Goal: Task Accomplishment & Management: Complete application form

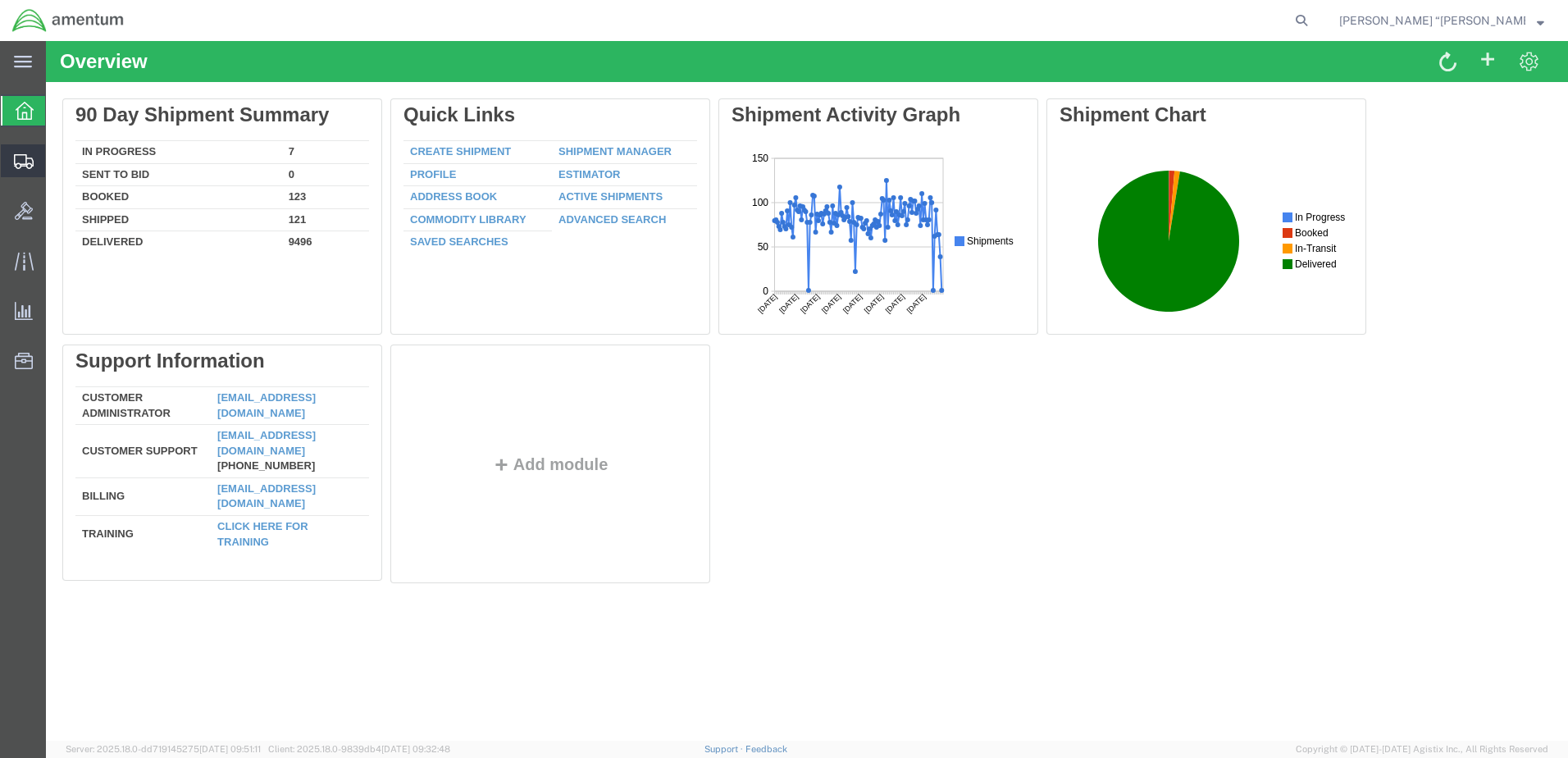
click at [0, 0] on span "Create Shipment" at bounding box center [0, 0] width 0 height 0
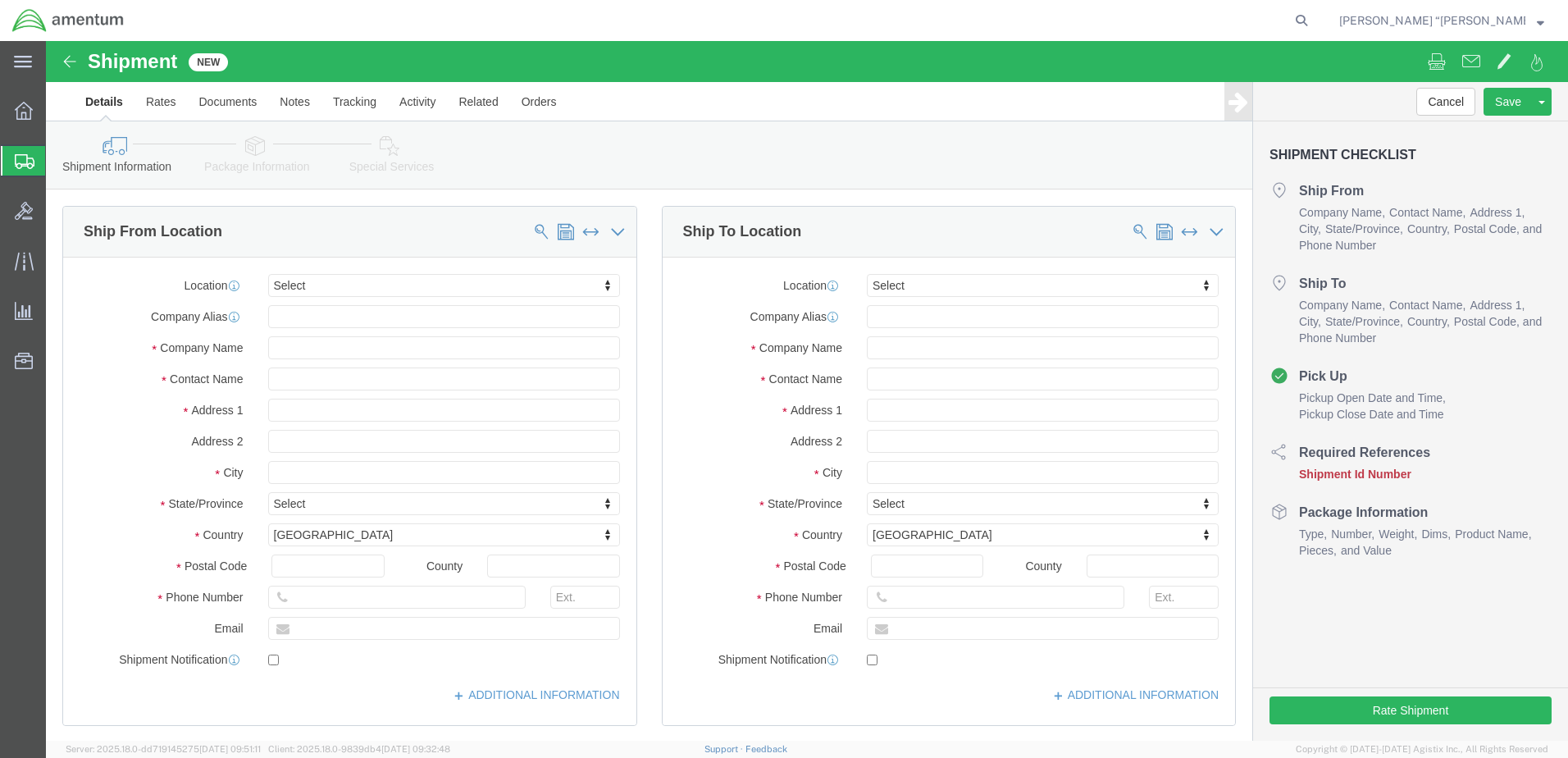
select select
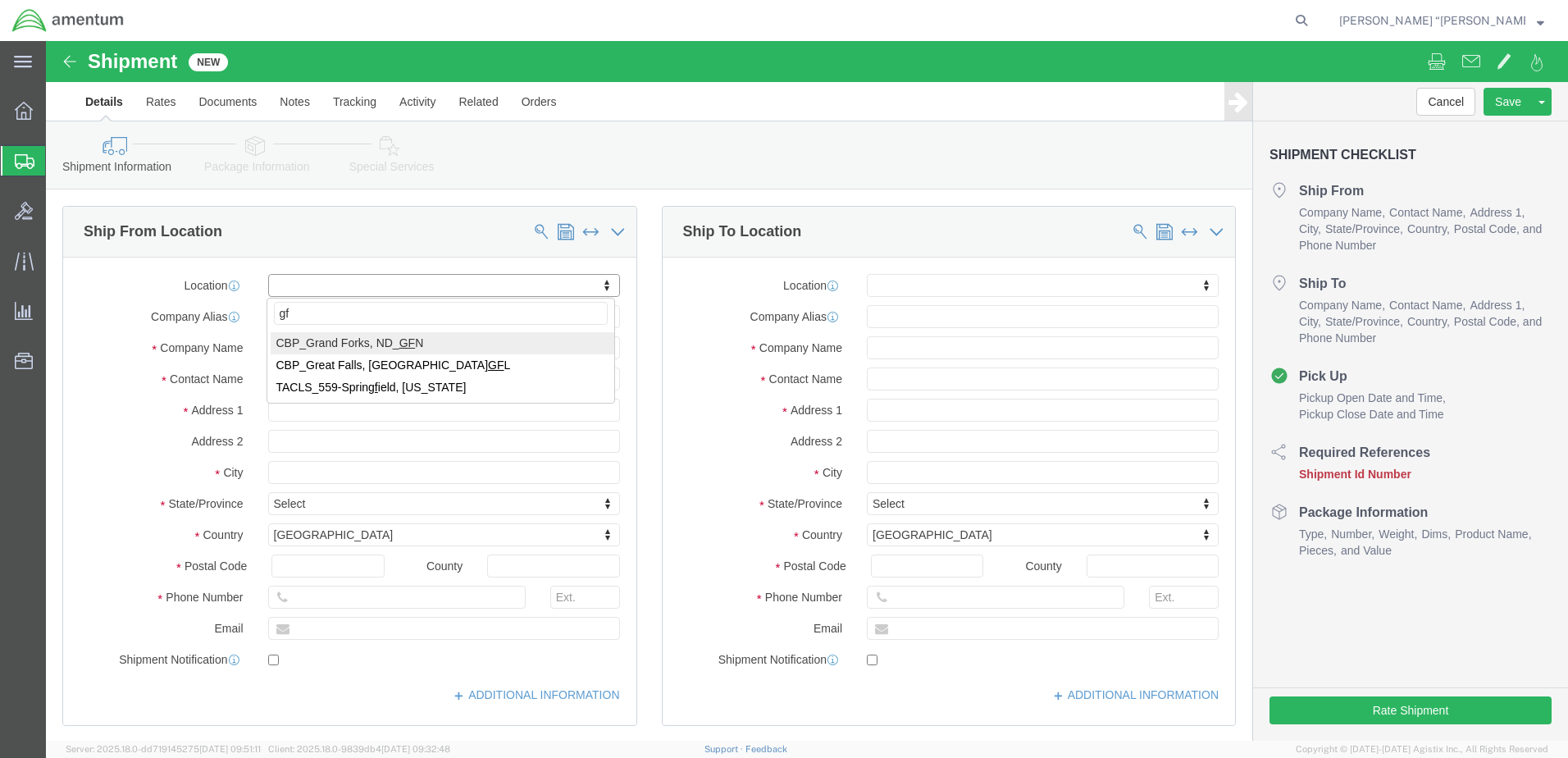
type input "gfl"
select select "49920"
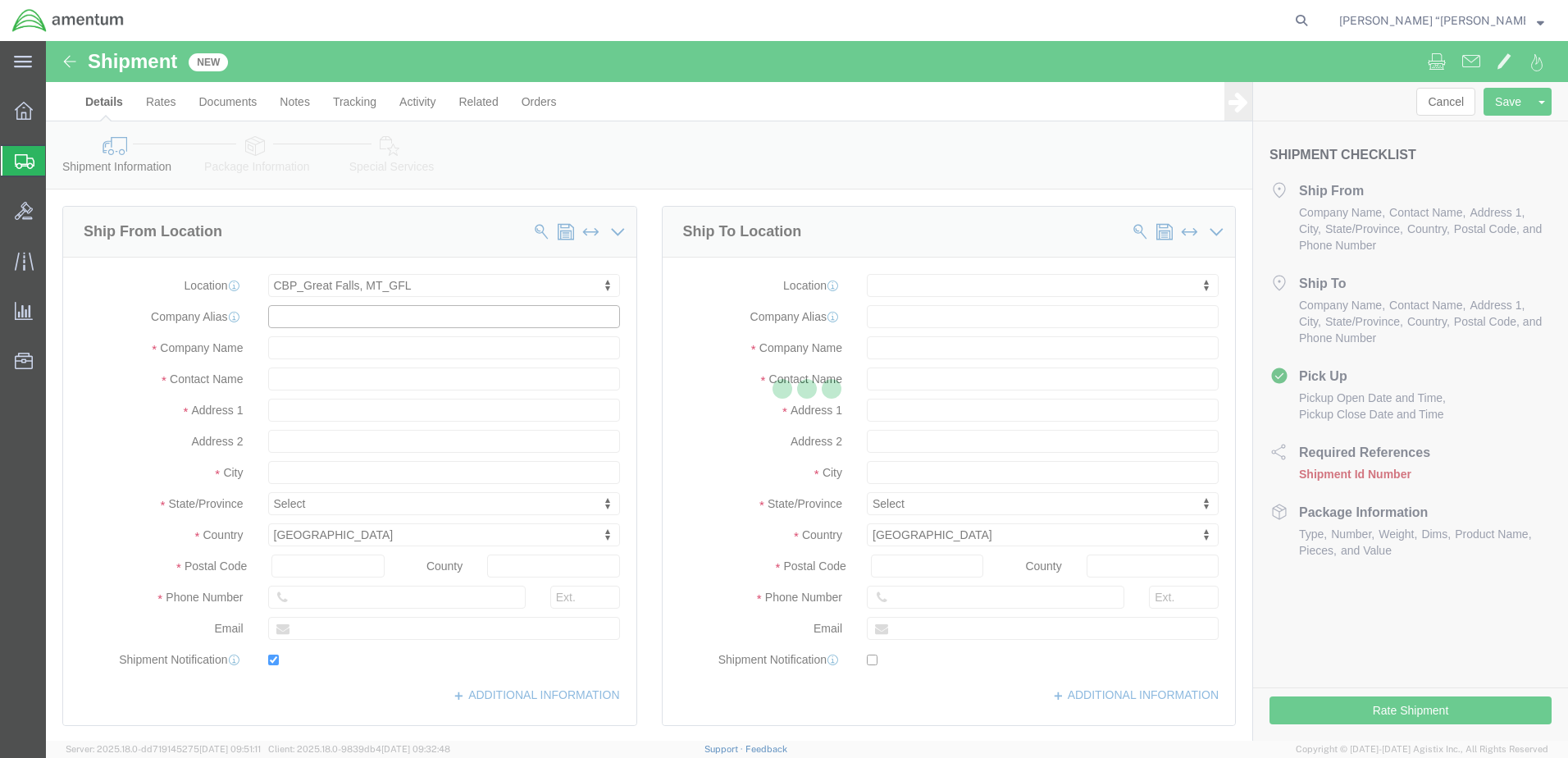
type input "[GEOGRAPHIC_DATA]"
type input "59404"
type input "[PHONE_NUMBER]"
type input "[PERSON_NAME][EMAIL_ADDRESS][PERSON_NAME][DOMAIN_NAME]"
checkbox input "true"
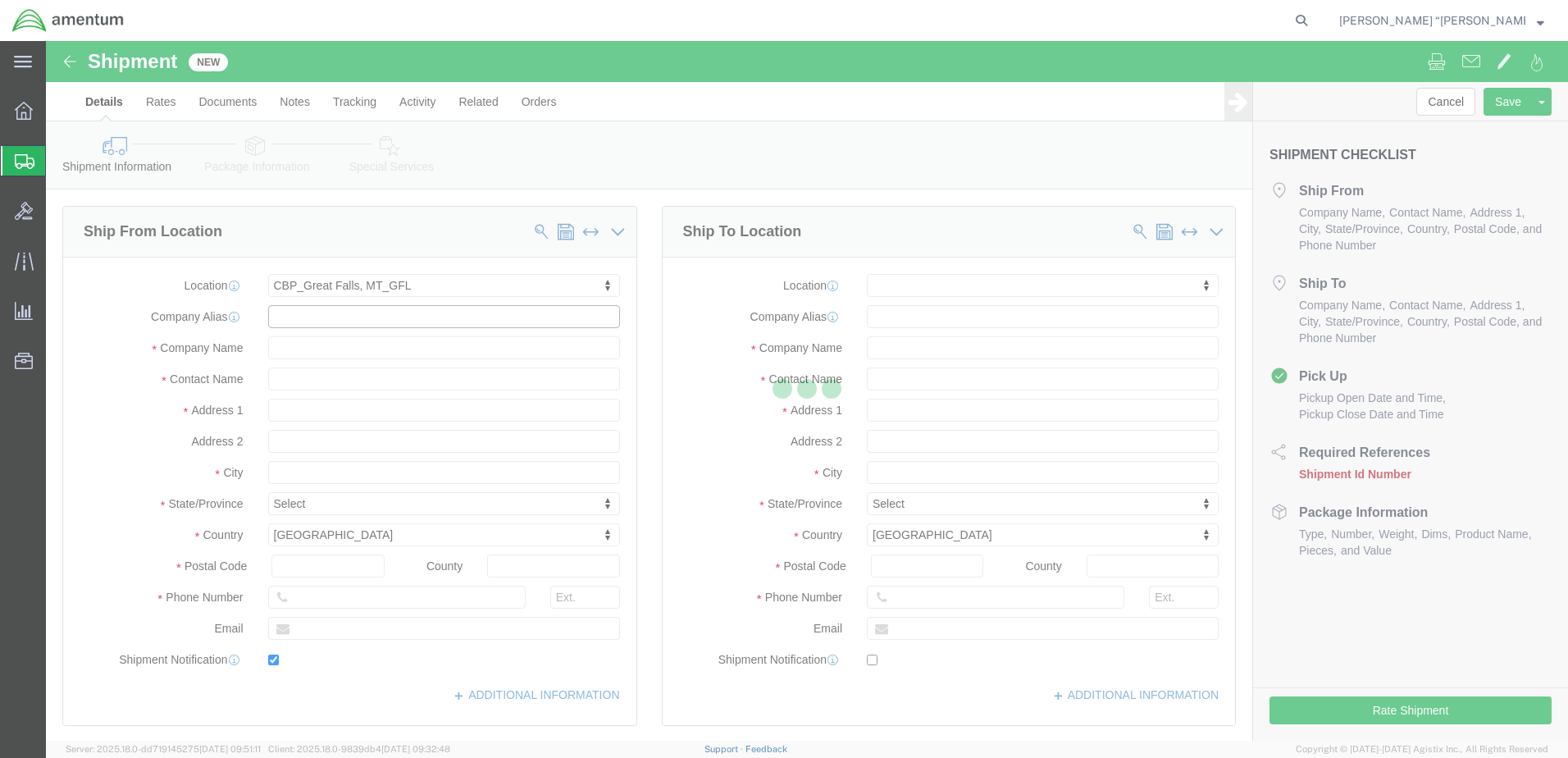
type input "Amentum Services, Inc"
type input "[PERSON_NAME] “[PERSON_NAME]” [PERSON_NAME]"
type input "[GEOGRAPHIC_DATA]"
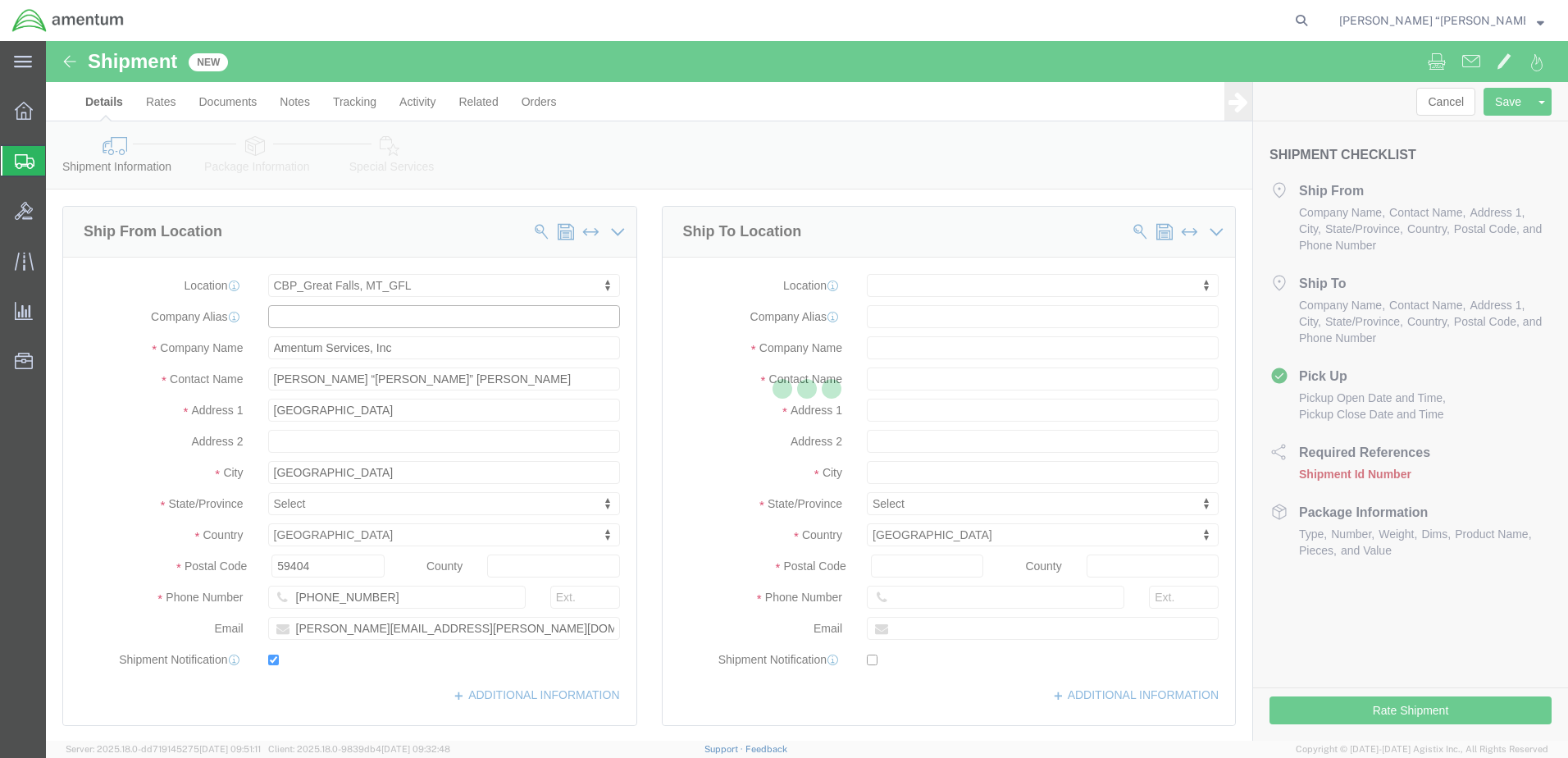
select select "MT"
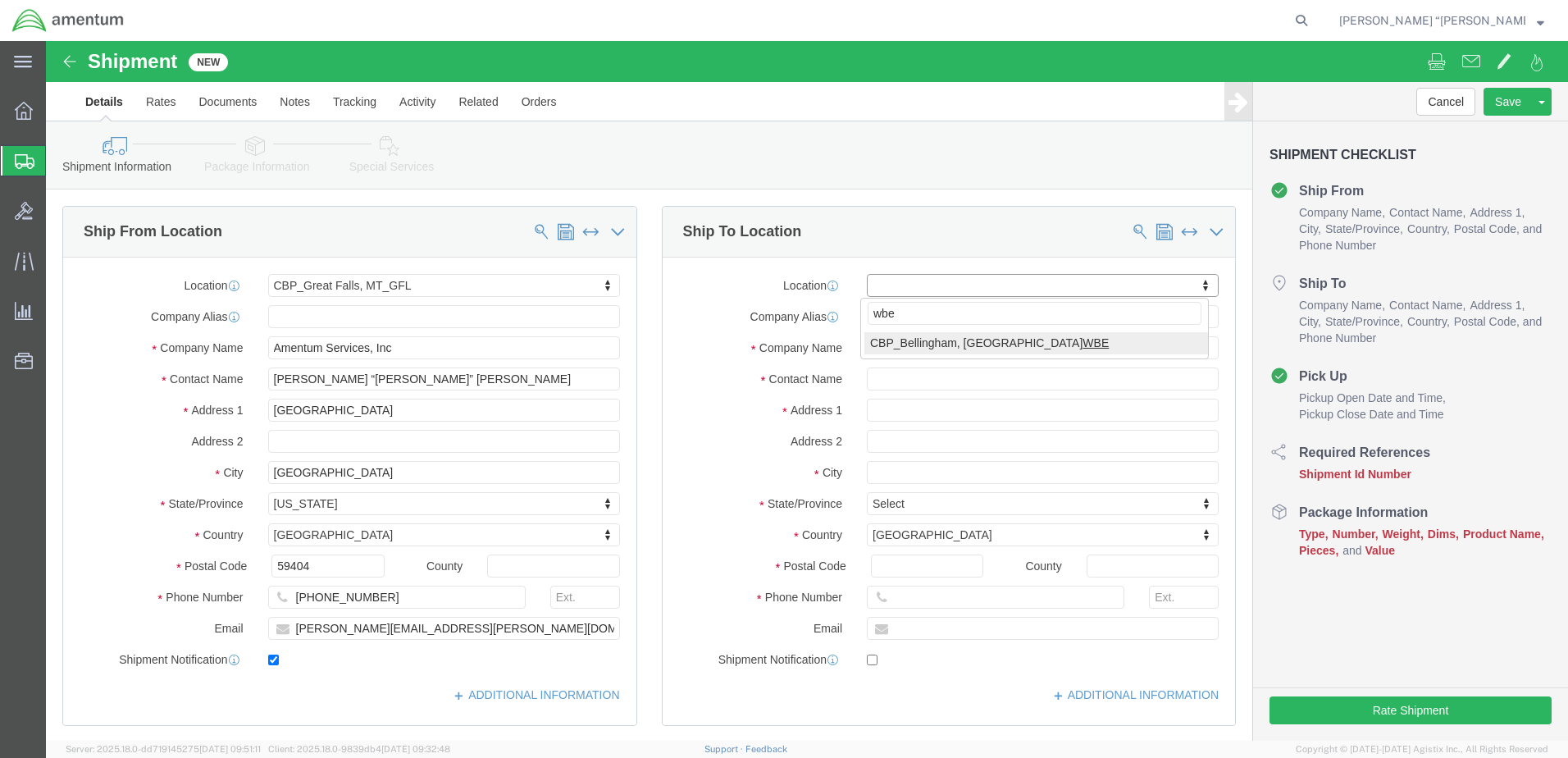
type input "wbe"
select select "49918"
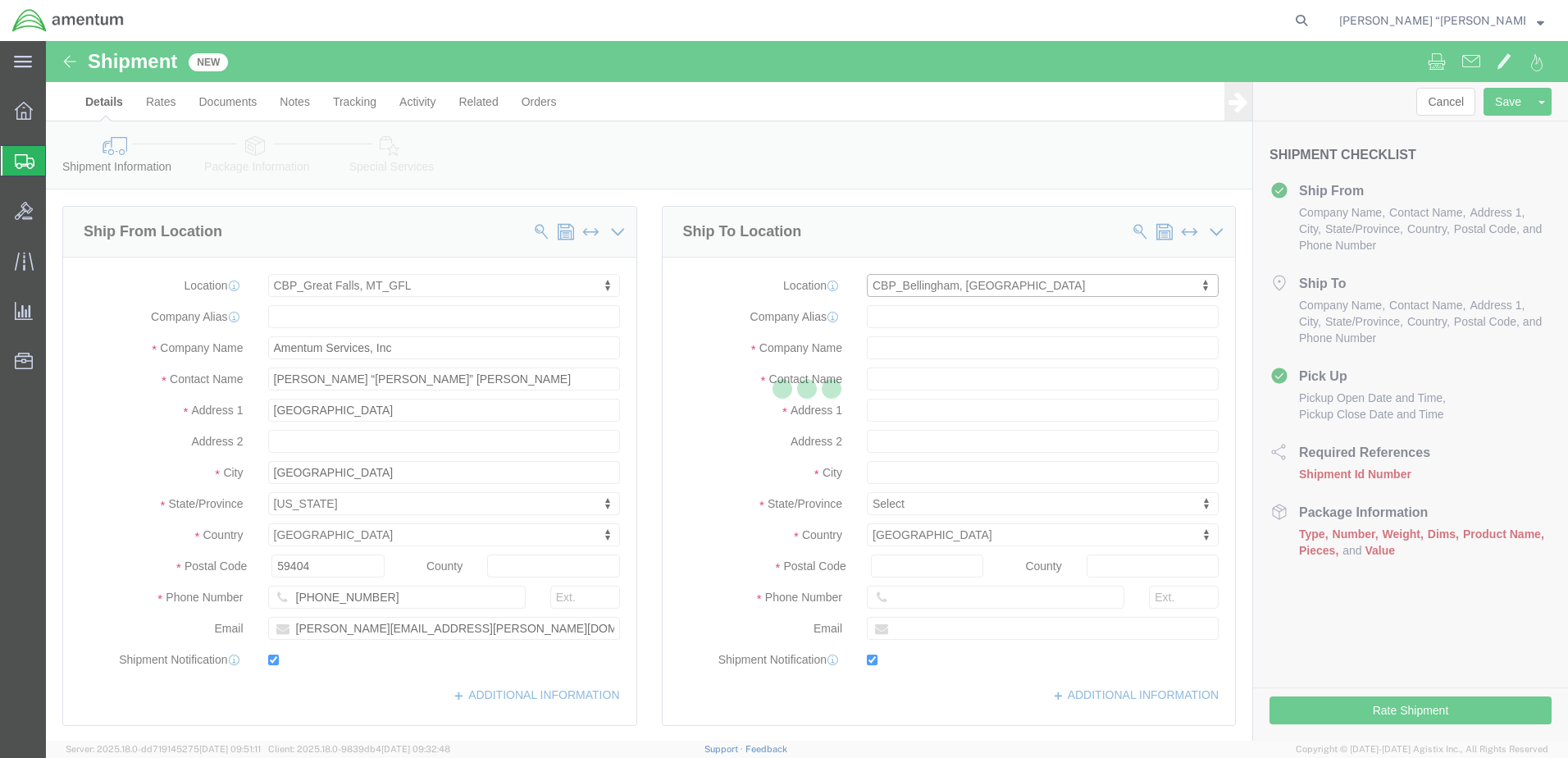
type input "[STREET_ADDRESS]"
type input "98226"
type input "[PHONE_NUMBER]"
type input "[PERSON_NAME][EMAIL_ADDRESS][PERSON_NAME][DOMAIN_NAME]"
checkbox input "true"
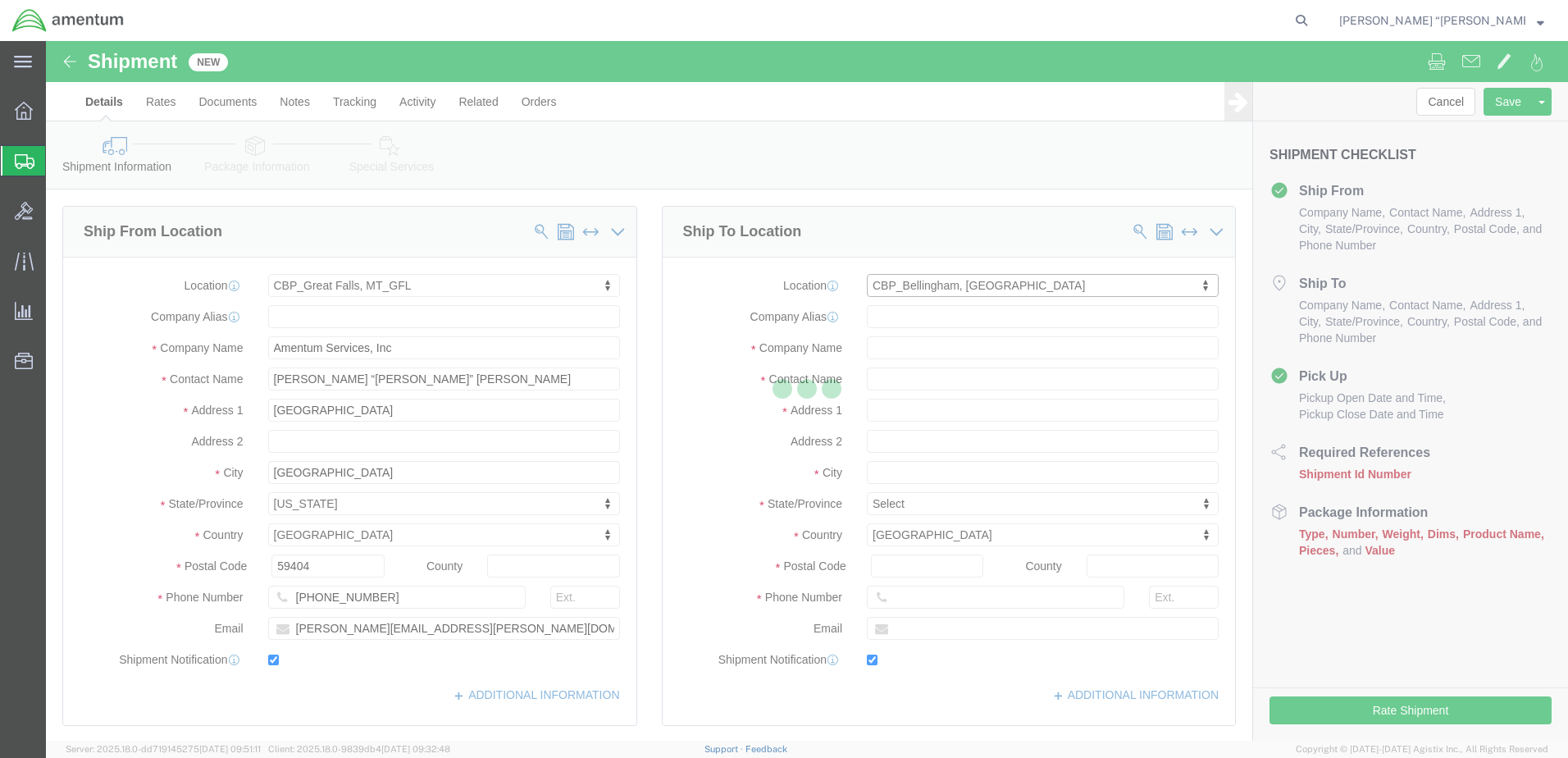
type input "Amentum Services, Inc"
type input "[PERSON_NAME]"
type input "Bellingham"
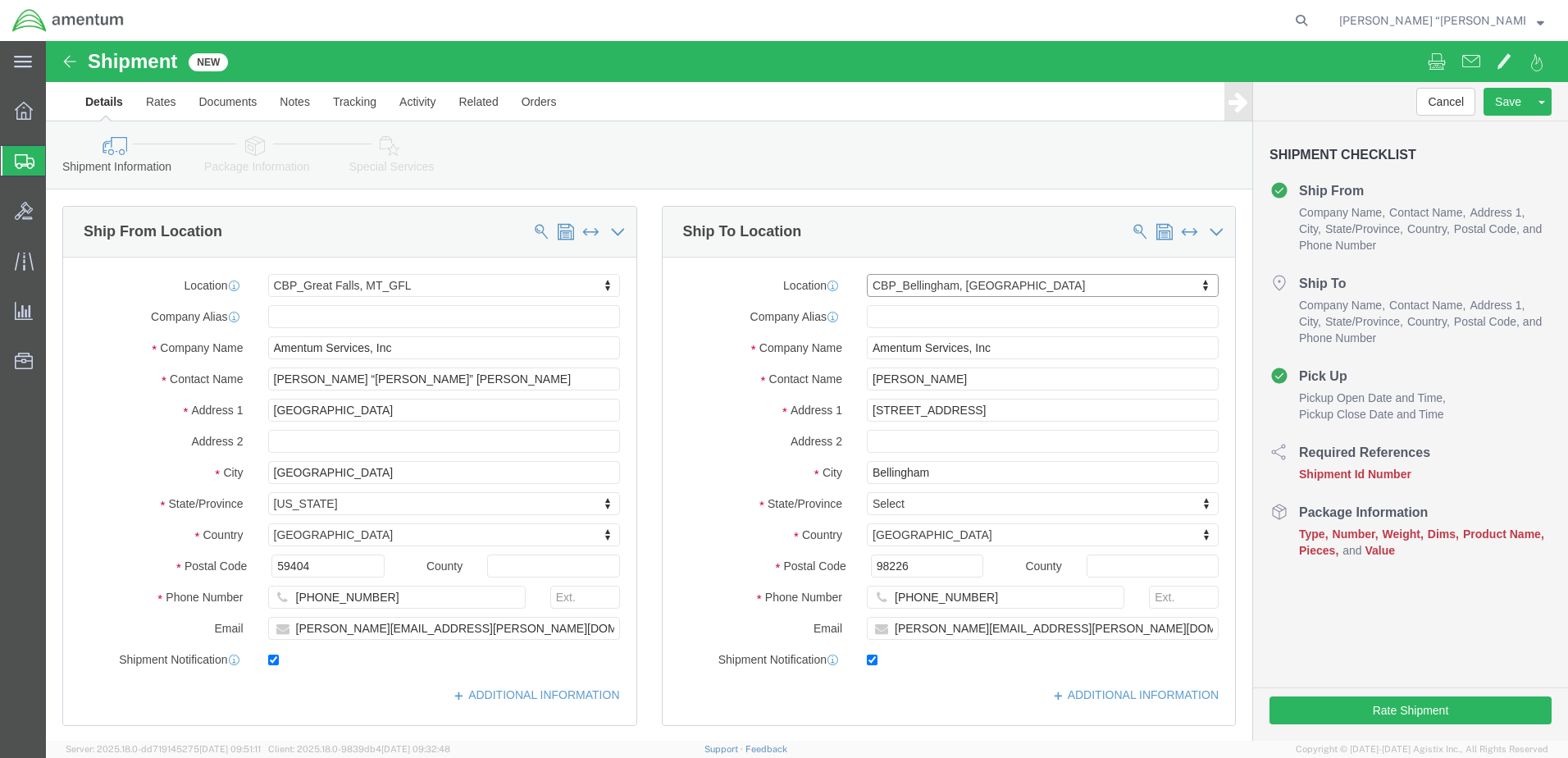
select select "WA"
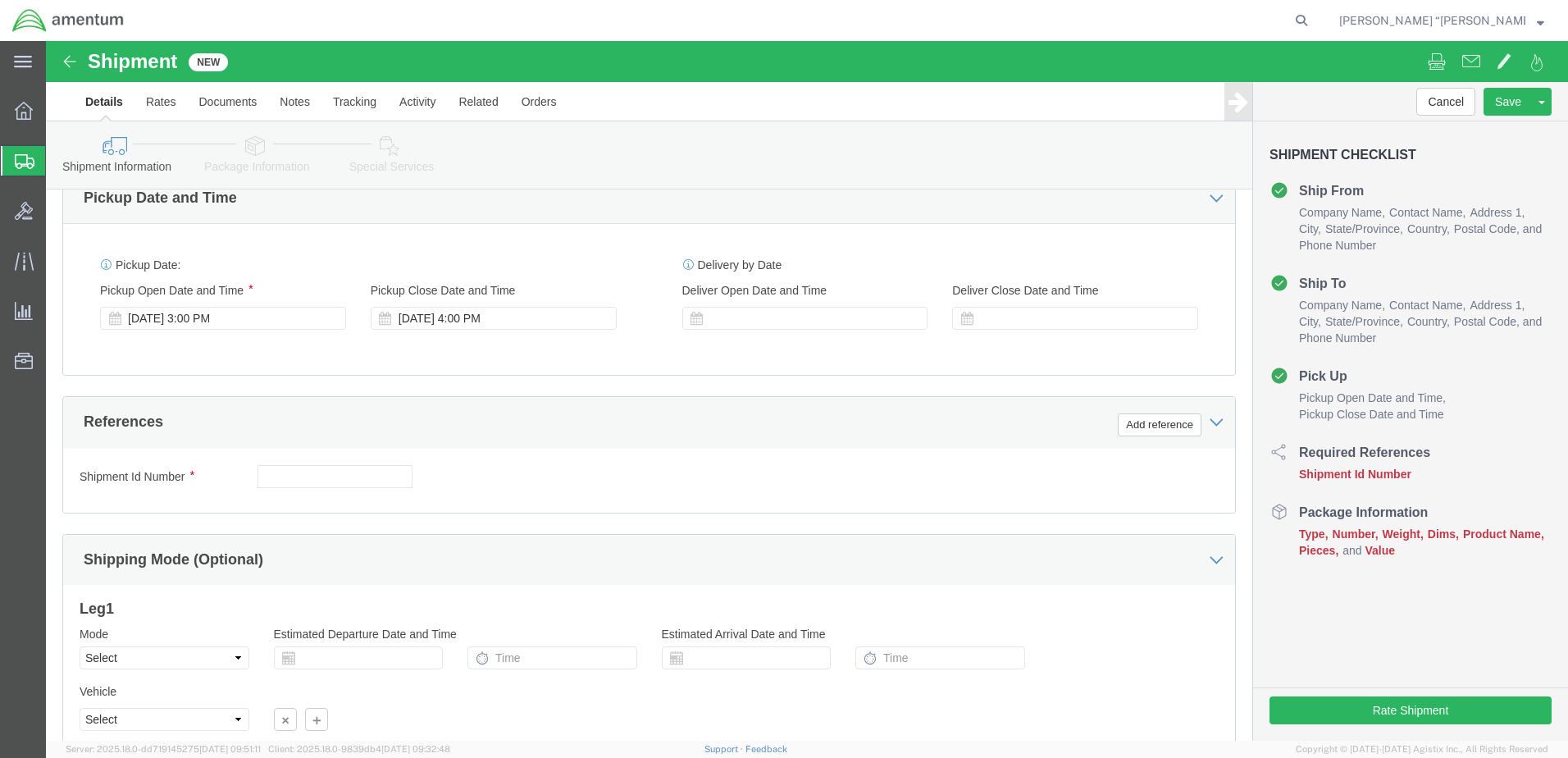
scroll to position [656, 0]
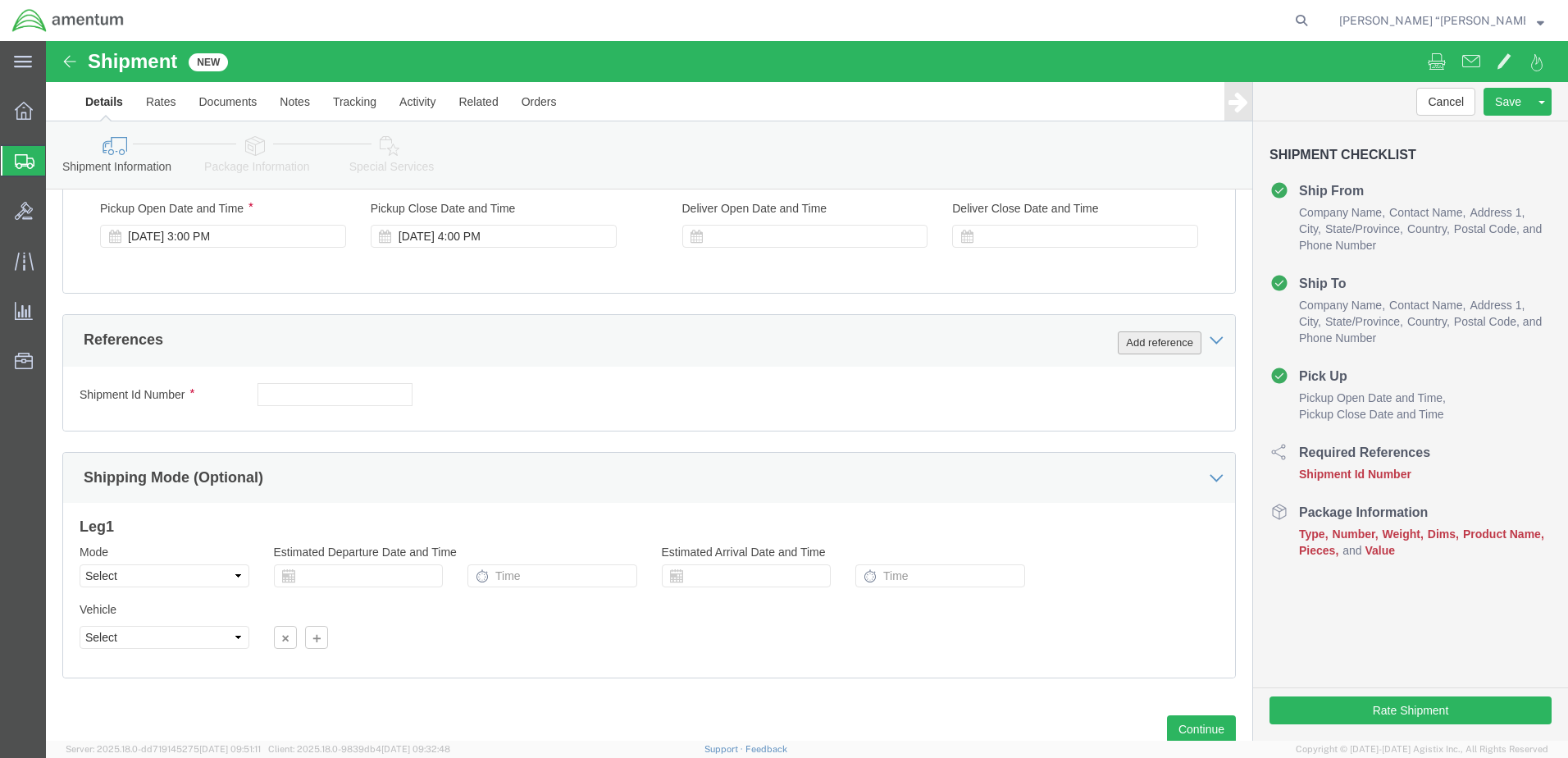
click button "Add reference"
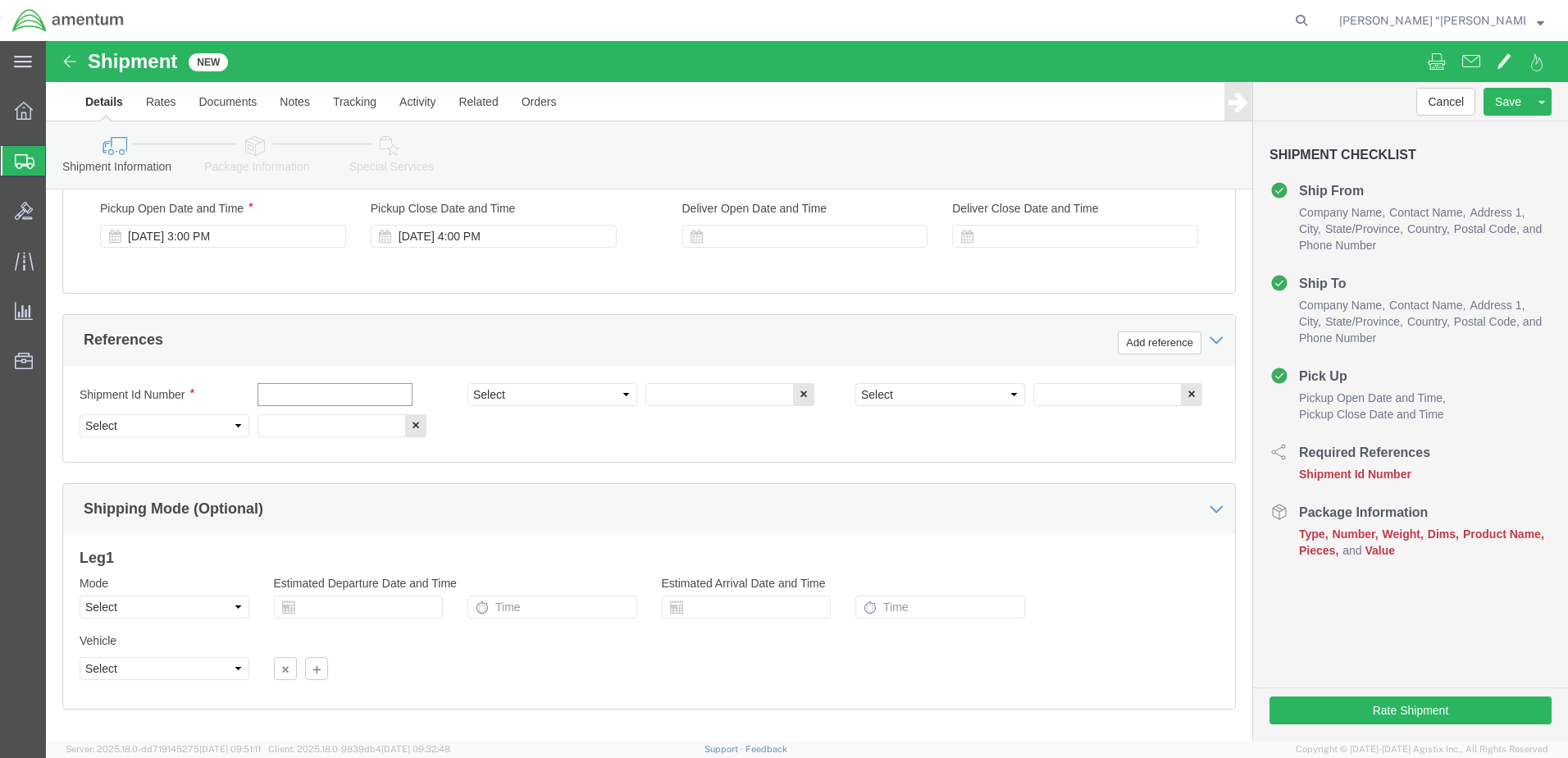
click input "text"
type input "108CT LOG BOOKS"
click select "Select Account Type Activity ID Airline Appointment Number ASN Batch Request # …"
select select "DEPT"
click select "Select Account Type Activity ID Airline Appointment Number ASN Batch Request # …"
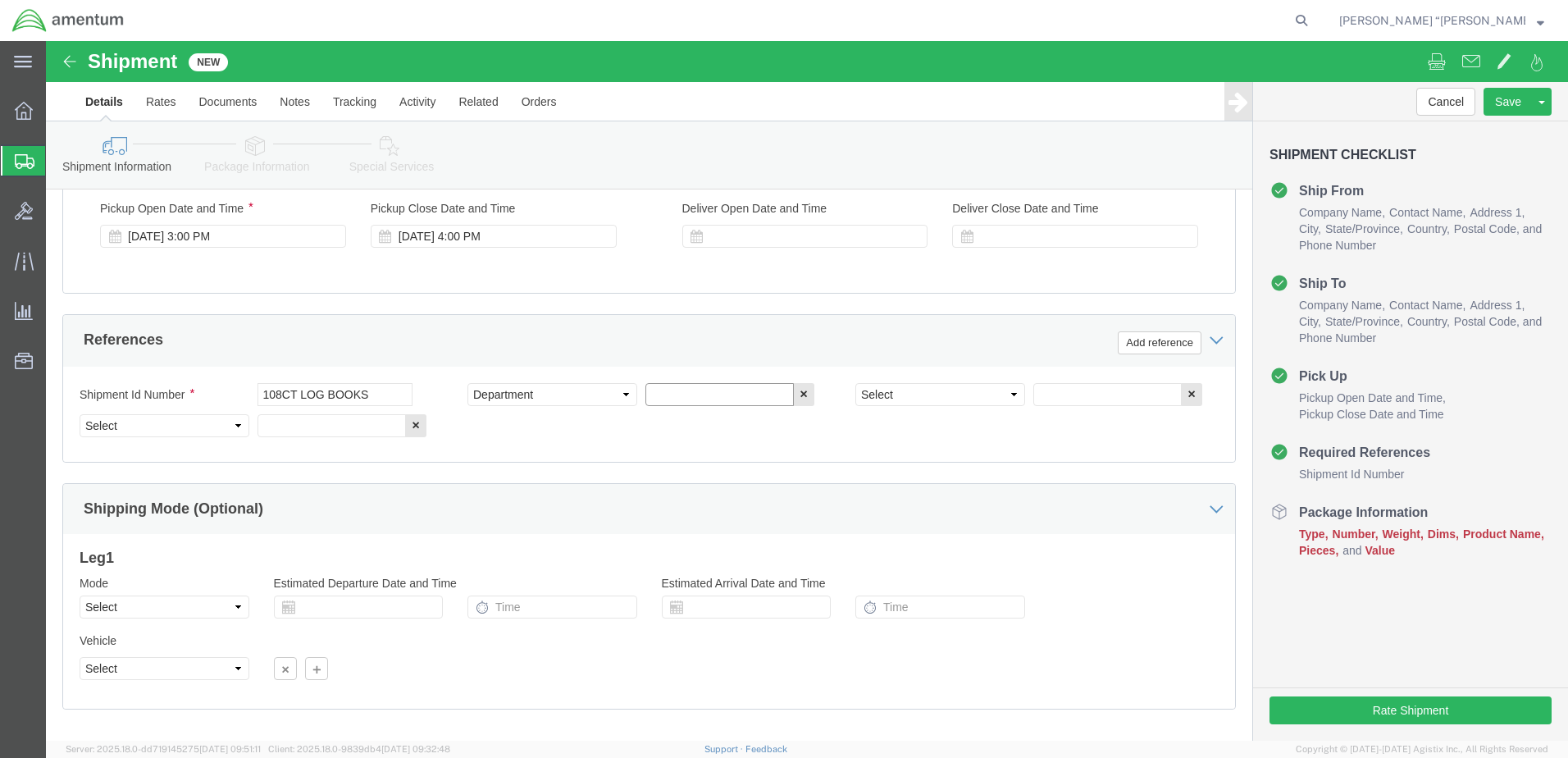
click input "text"
type input "CBP"
click select "Select Account Type Activity ID Airline Appointment Number ASN Batch Request # …"
select select "CUSTREF"
click select "Select Account Type Activity ID Airline Appointment Number ASN Batch Request # …"
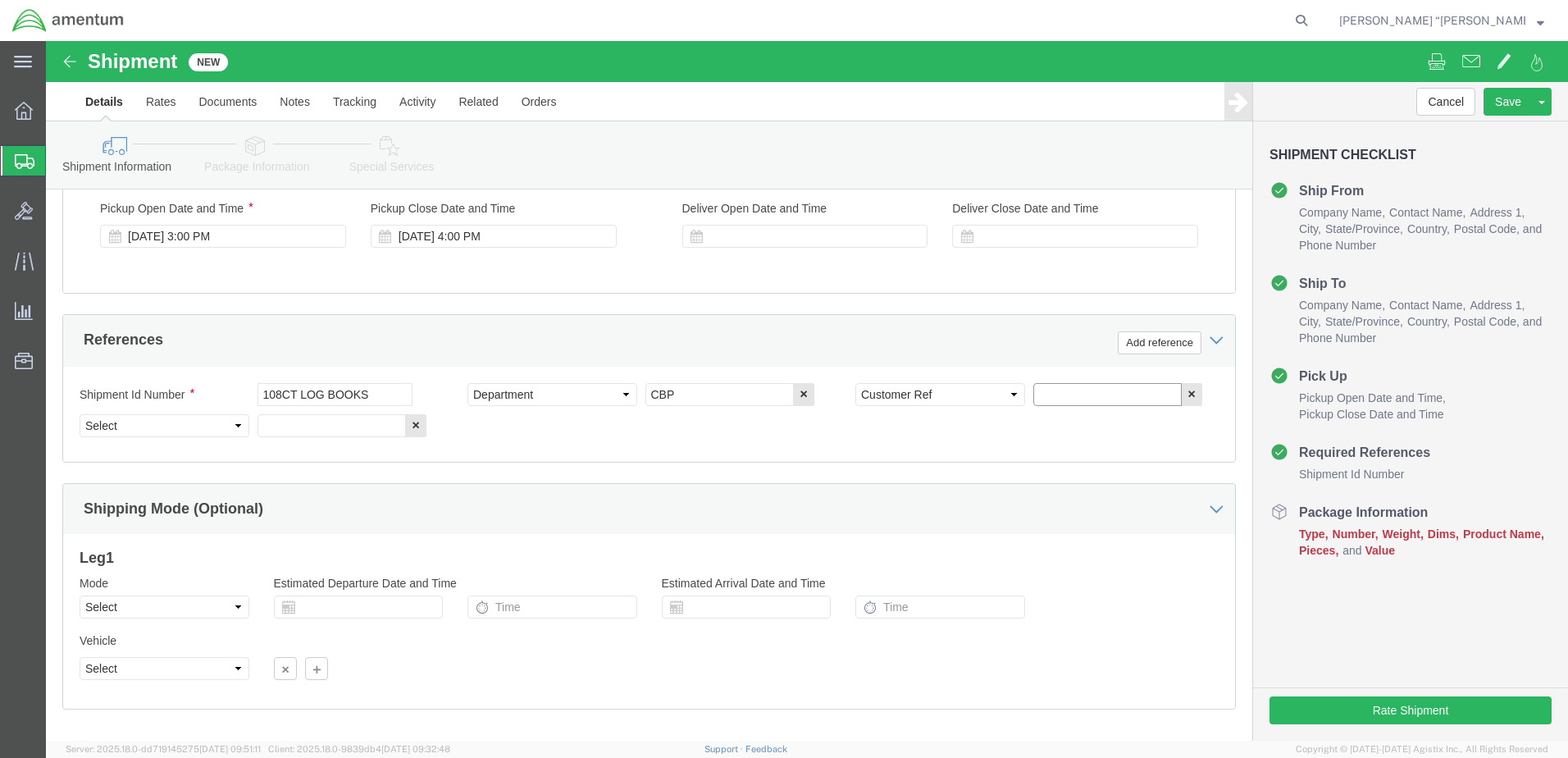
click input "text"
type input "LOG BOOKS"
click select "Select Account Type Activity ID Airline Appointment Number ASN Batch Request # …"
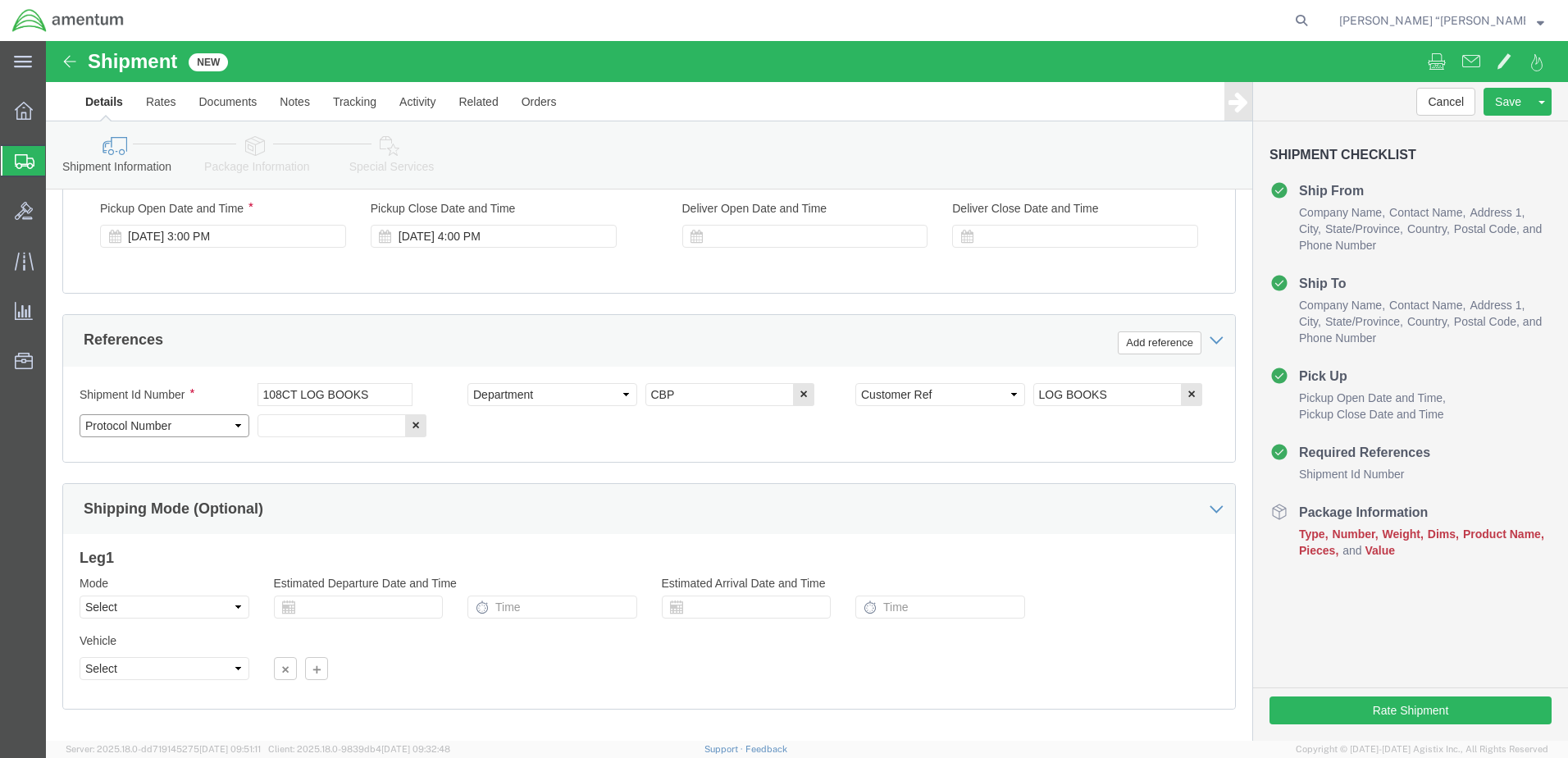
select select "PROJNUM"
click select "Select Account Type Activity ID Airline Appointment Number ASN Batch Request # …"
click input "text"
click input "6118.03.03.2219.000.GFN.0000"
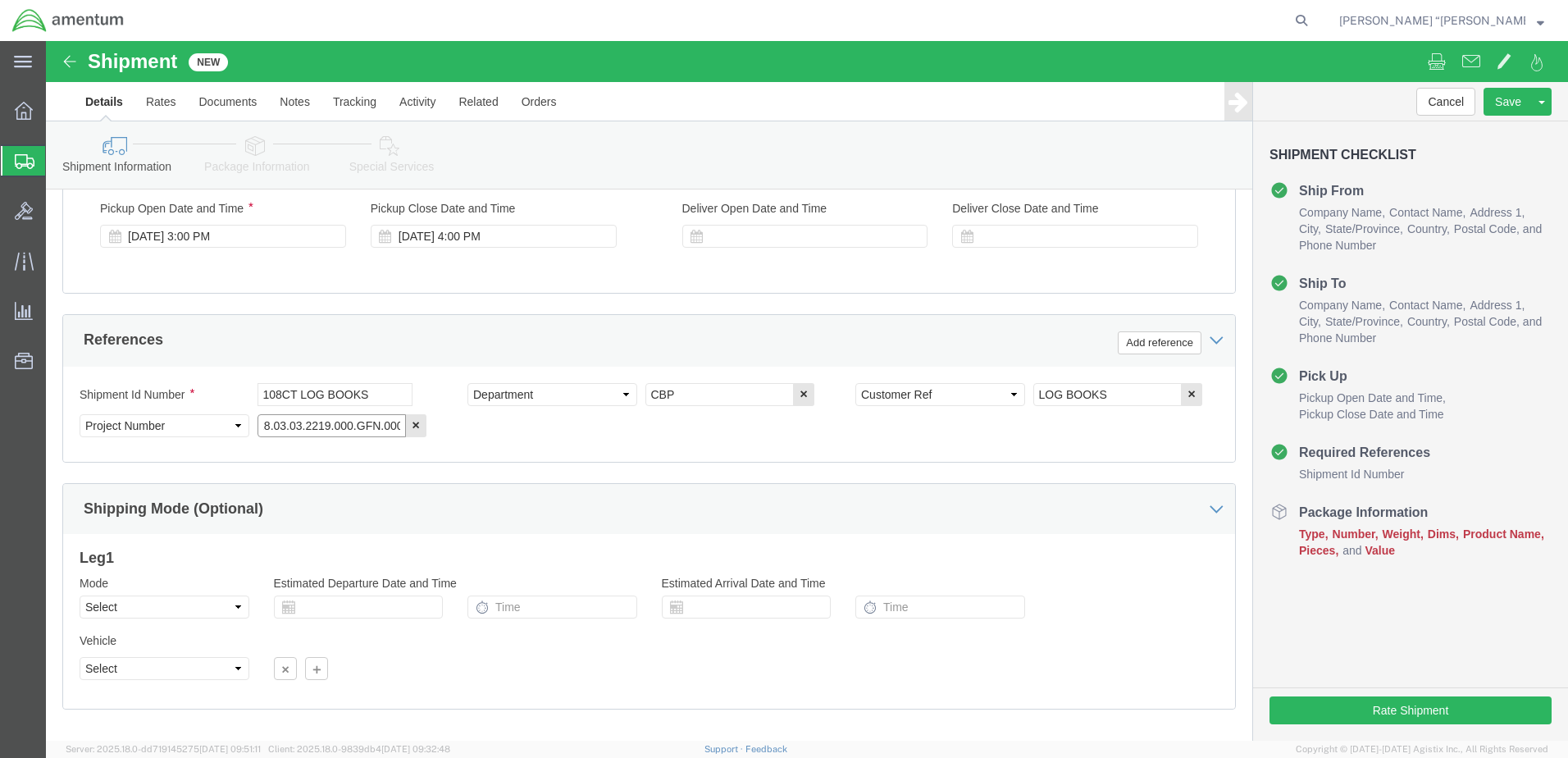
click input "6118.03.03.2219.000.GFN.0000"
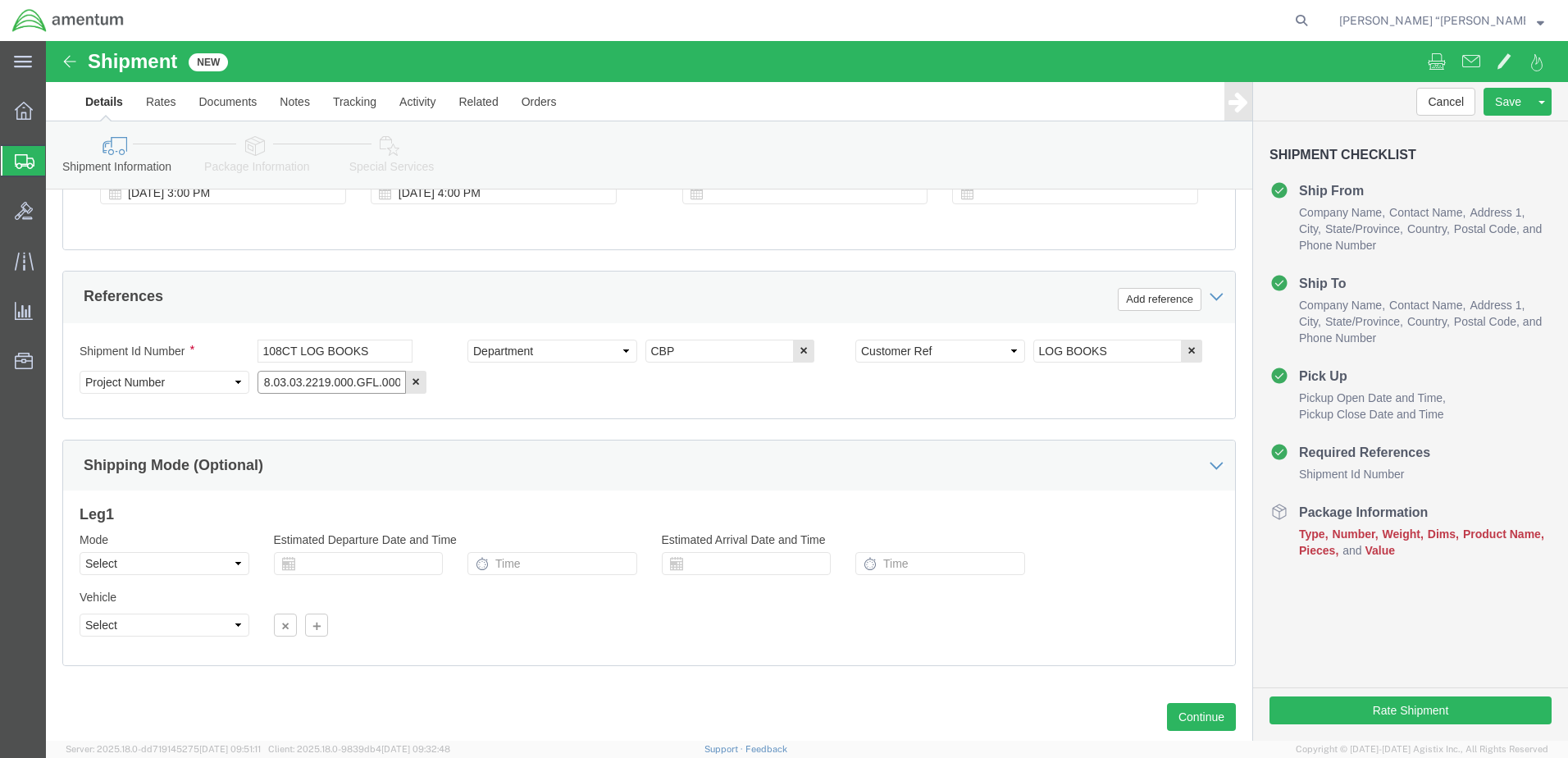
scroll to position [740, 0]
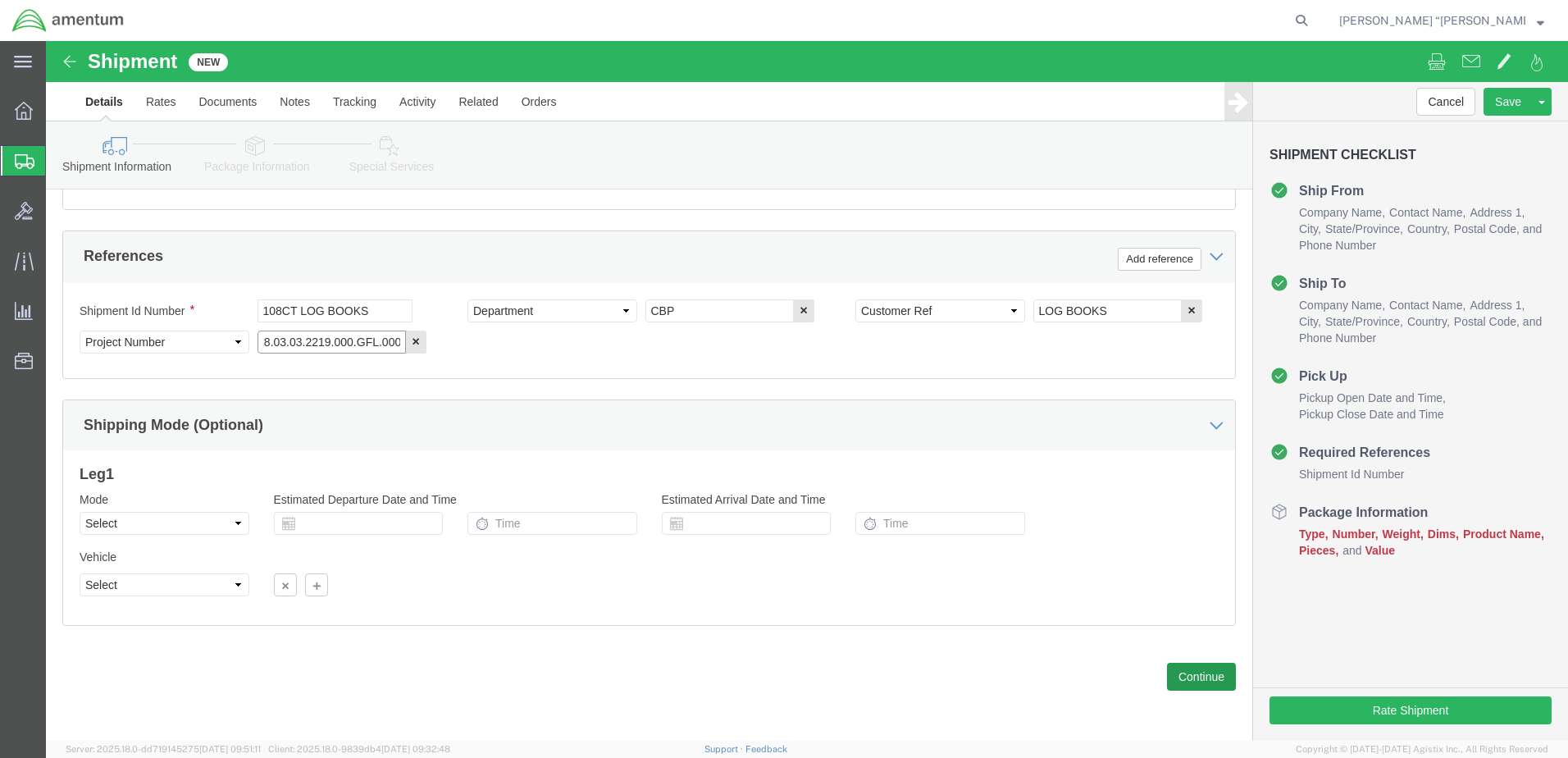
type input "6118.03.03.2219.000.GFL.0000"
click button "Continue"
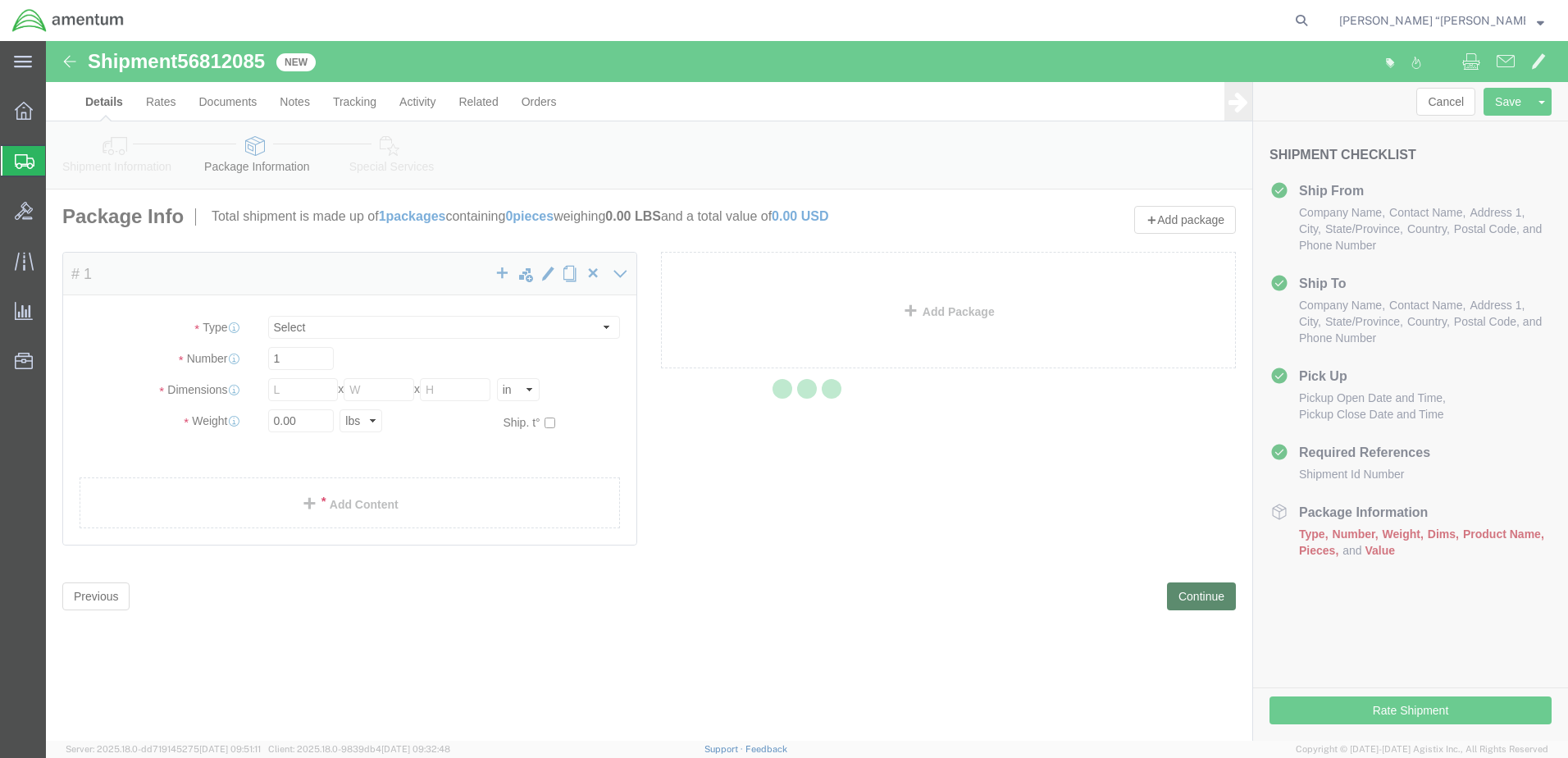
select select "CBOX"
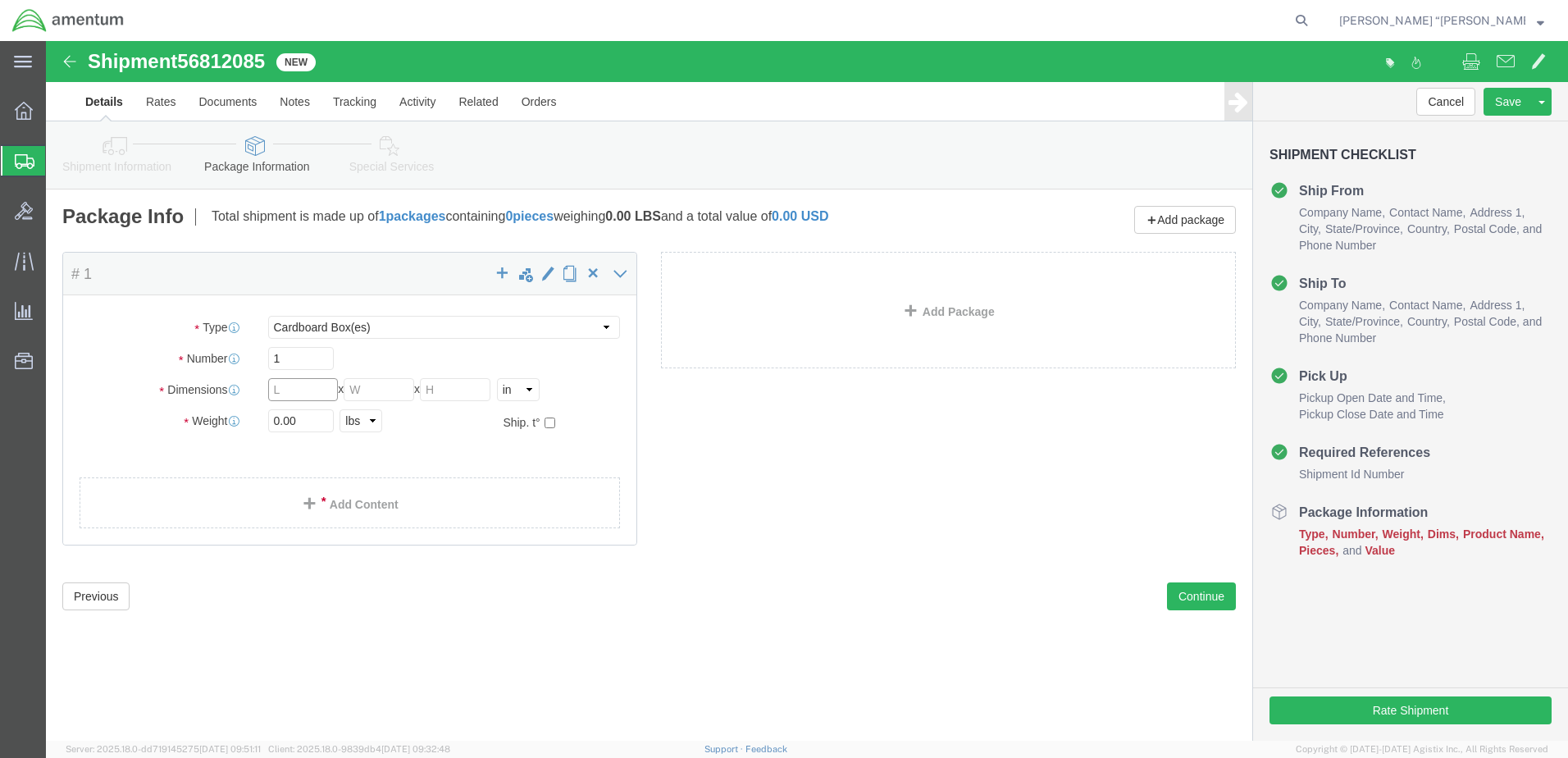
click input "text"
type input "16"
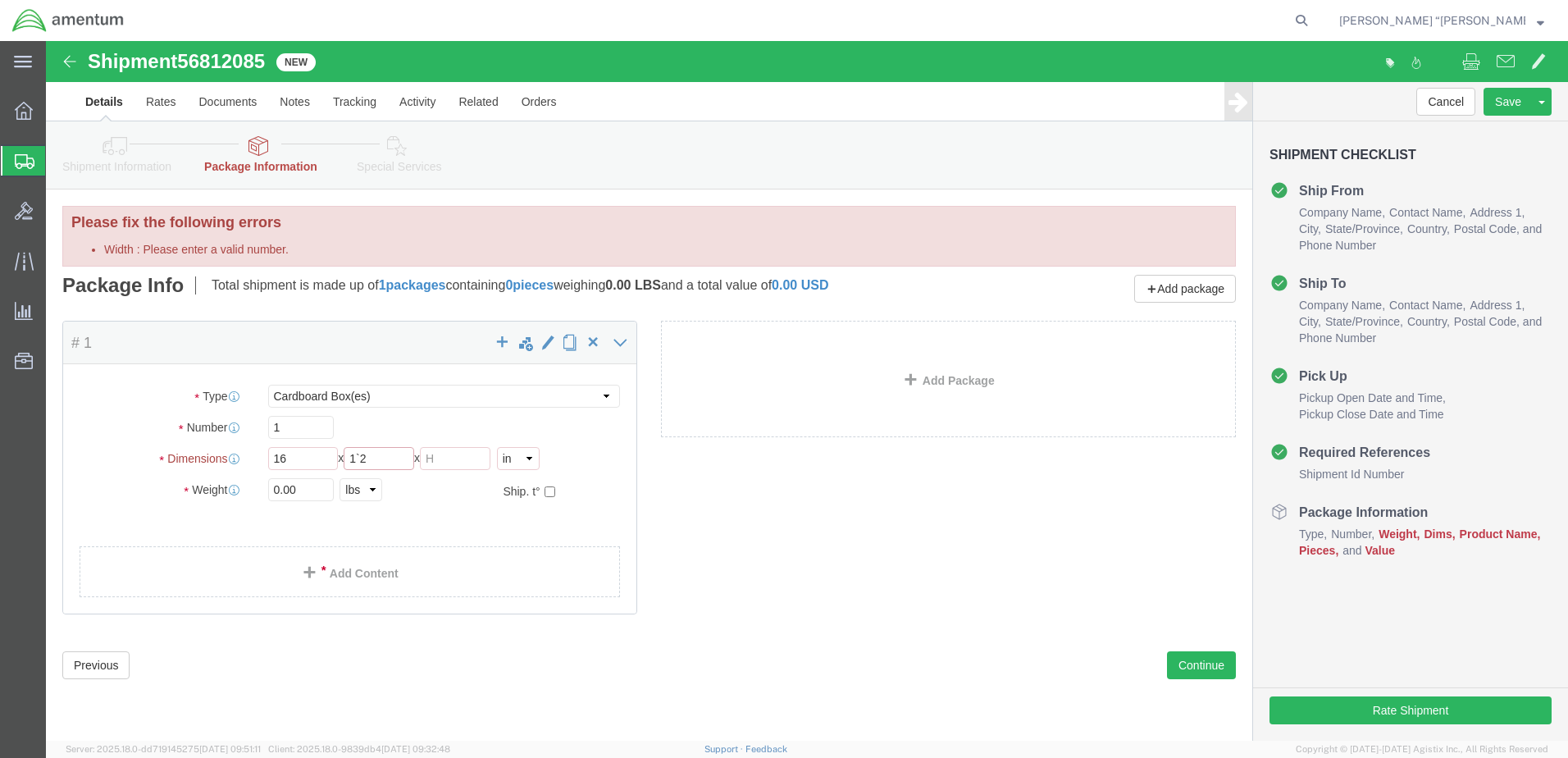
click input "1`2"
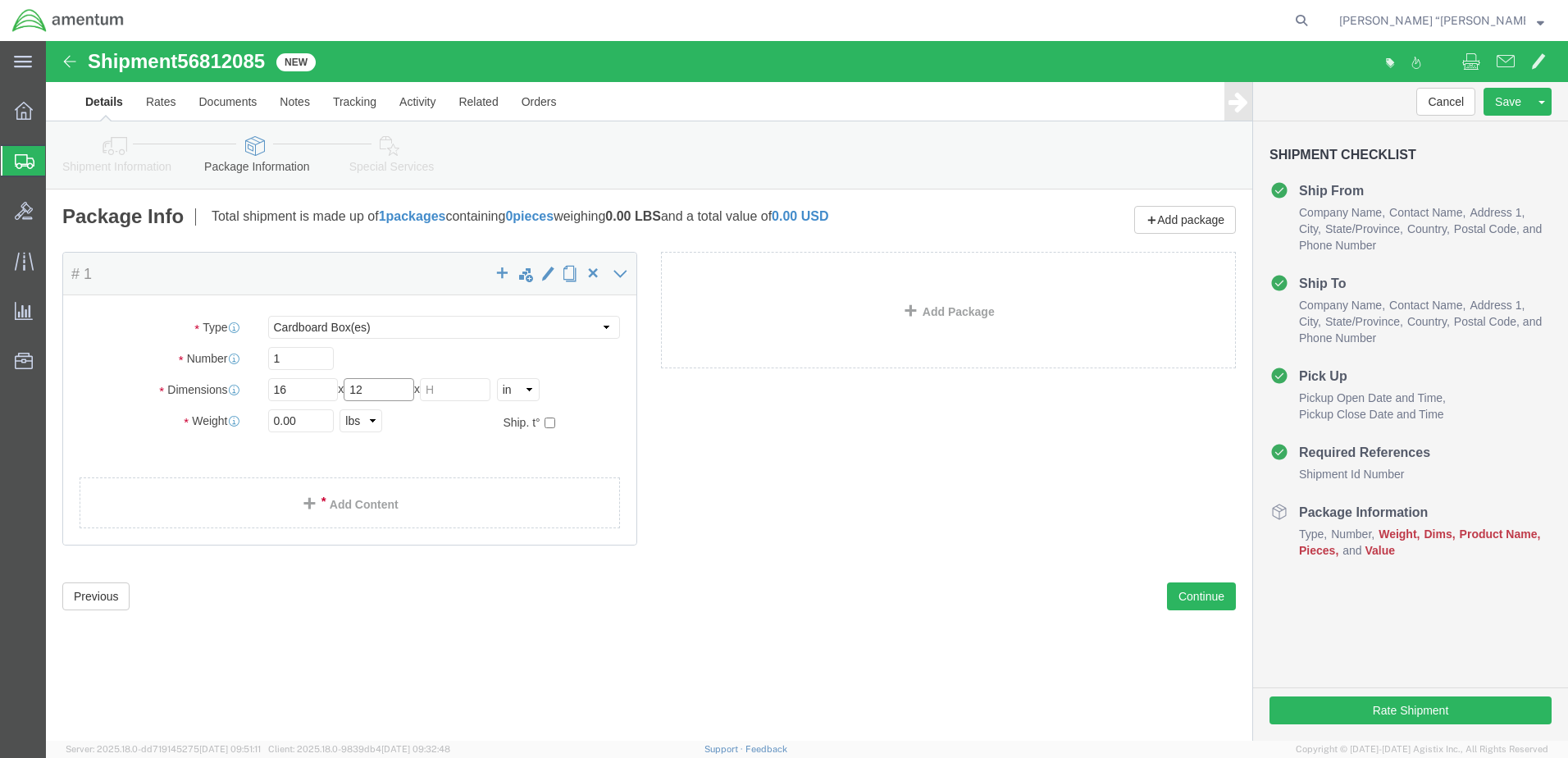
type input "12"
click input "text"
type input "10"
click input "0.00"
type input "15.00"
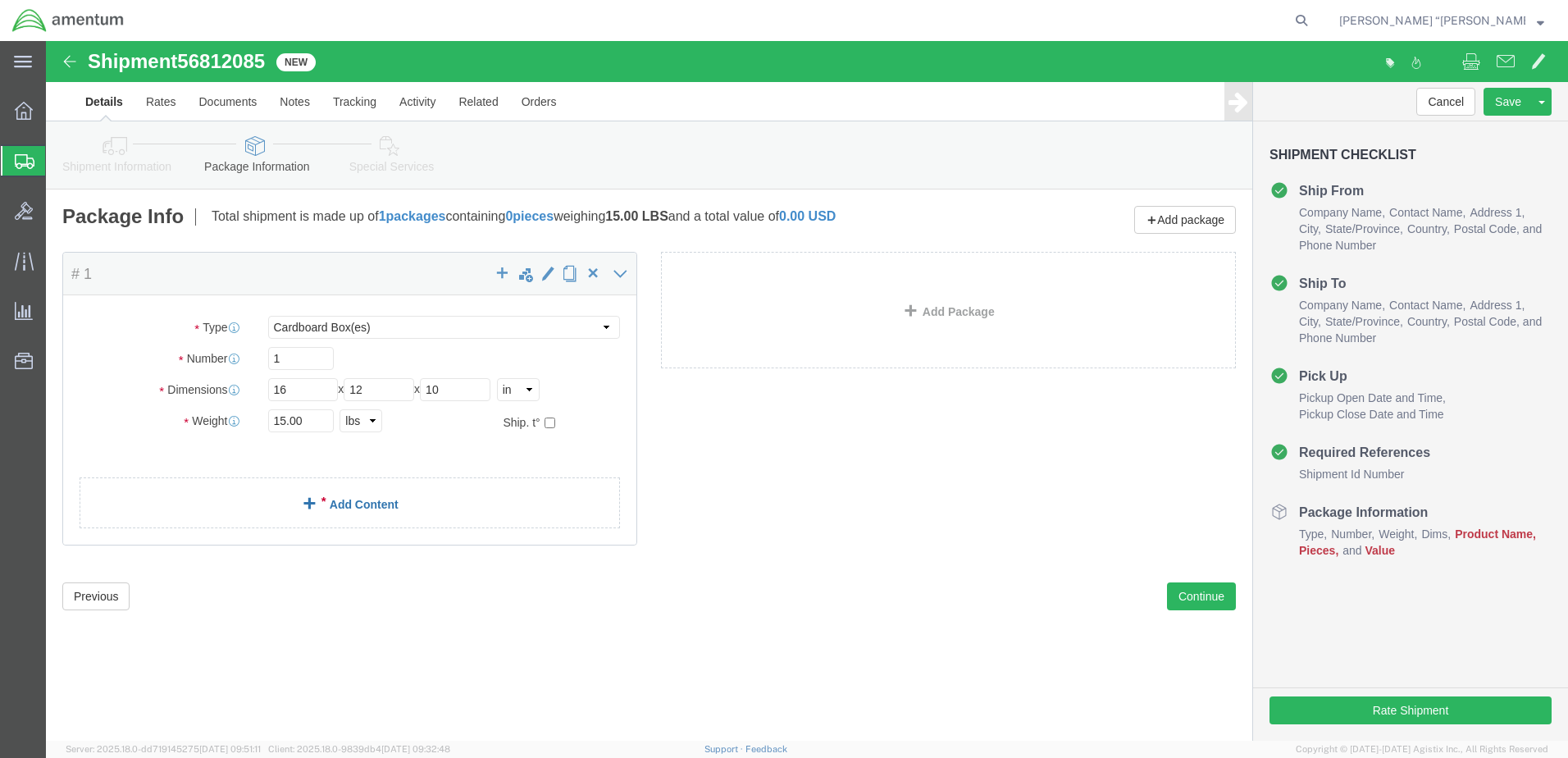
click div "Package Content # 1 x Package Type Select BCK Boxes Bale(s) Basket(s) Bolt(s) B…"
click link "Add Content"
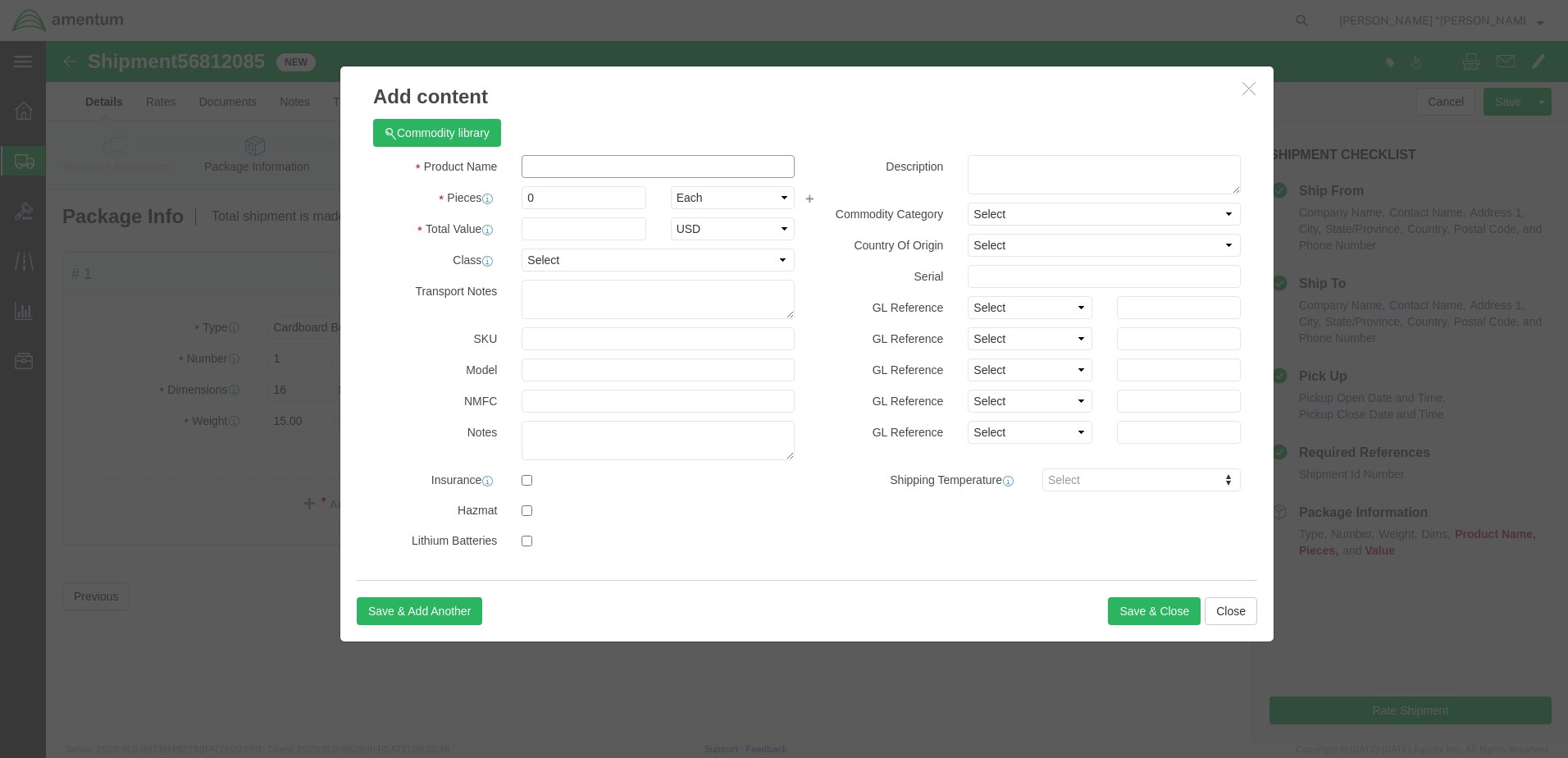
click input "text"
type input "LOG BOOKS"
drag, startPoint x: 527, startPoint y: 94, endPoint x: 514, endPoint y: 125, distance: 33.6
click div "Commodity library"
click input "0"
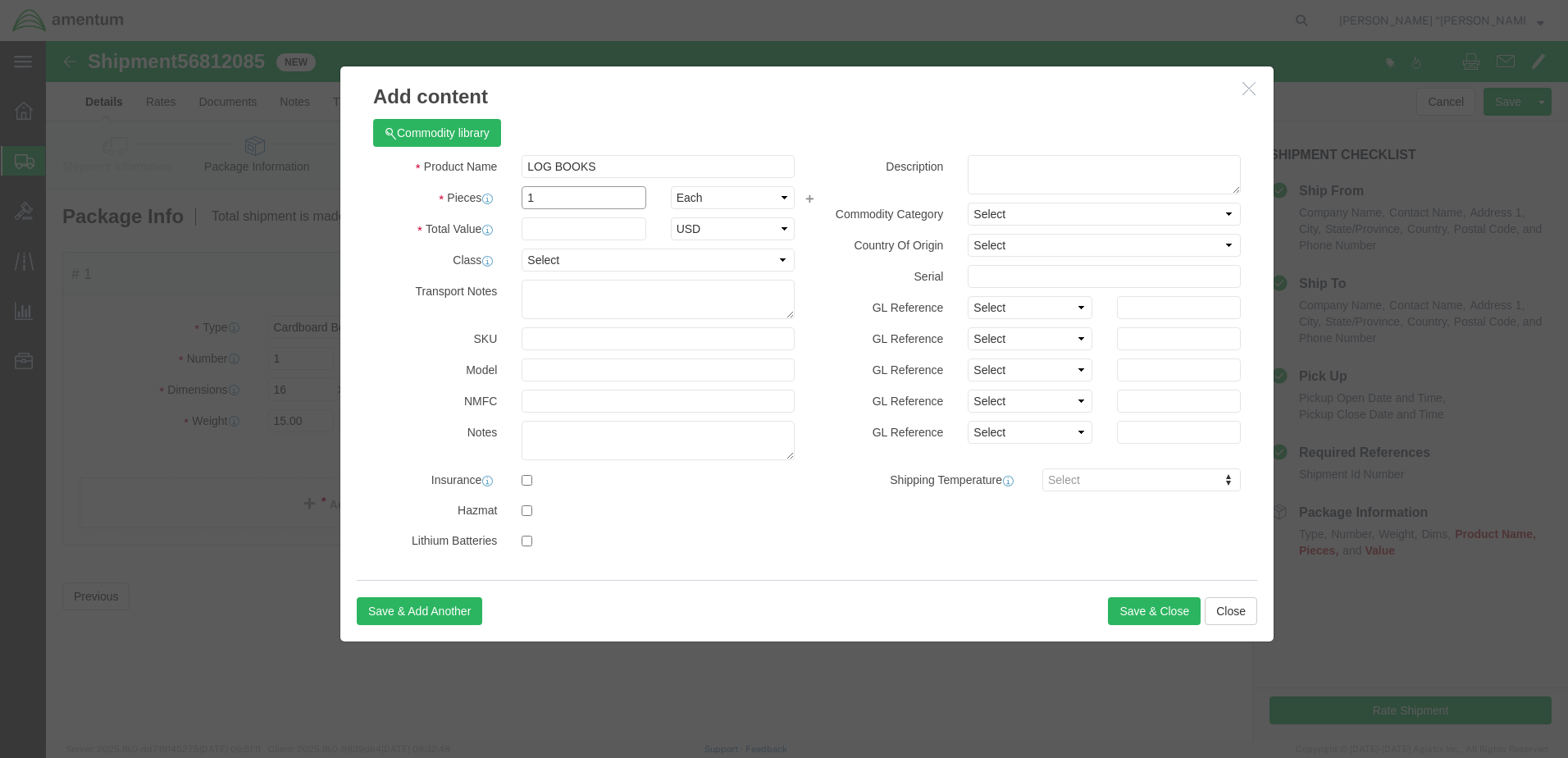
type input "1"
click input "text"
type input "10"
drag, startPoint x: 1110, startPoint y: 565, endPoint x: 1084, endPoint y: 557, distance: 27.2
click button "Save & Close"
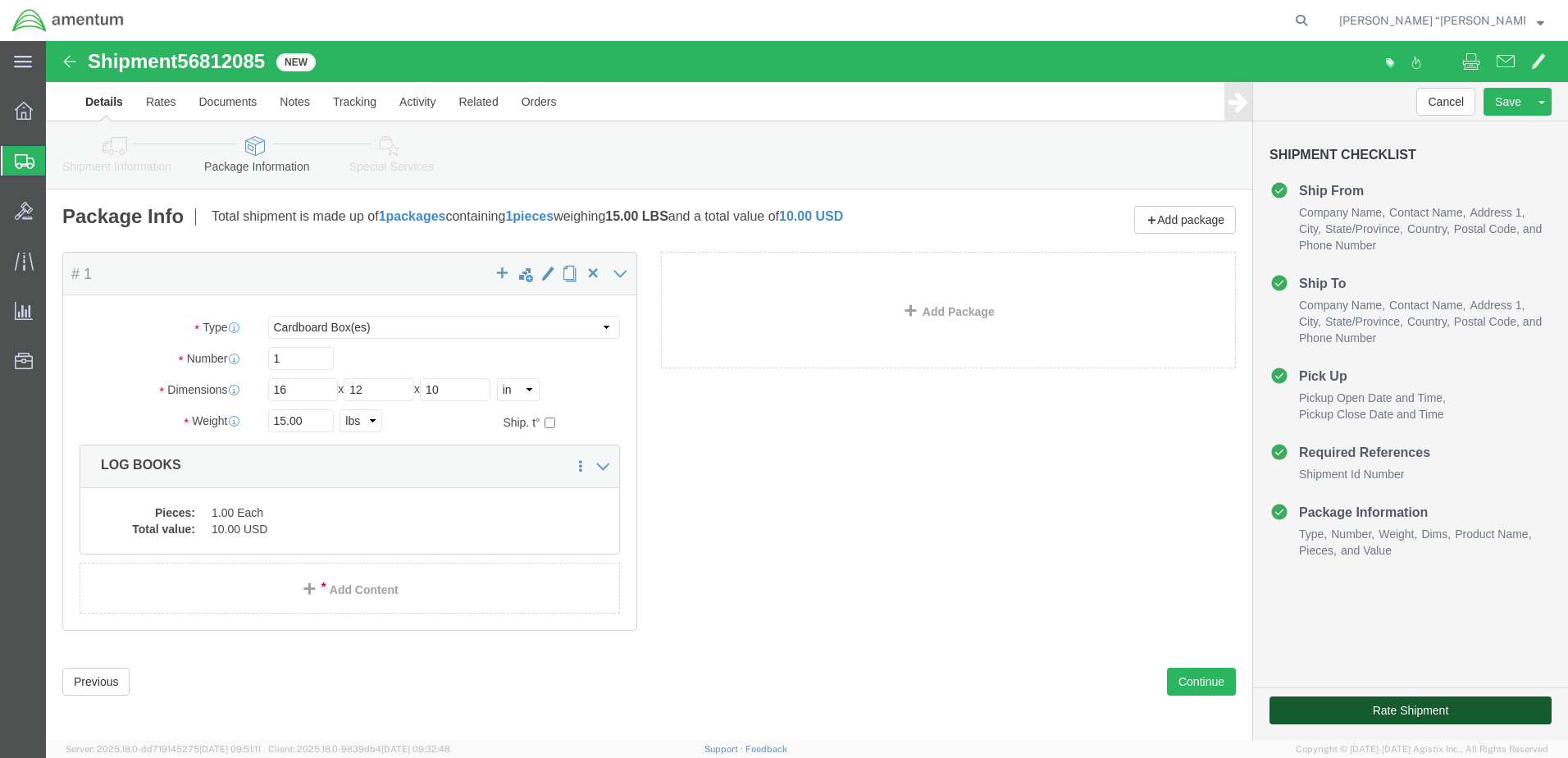
click button "Rate Shipment"
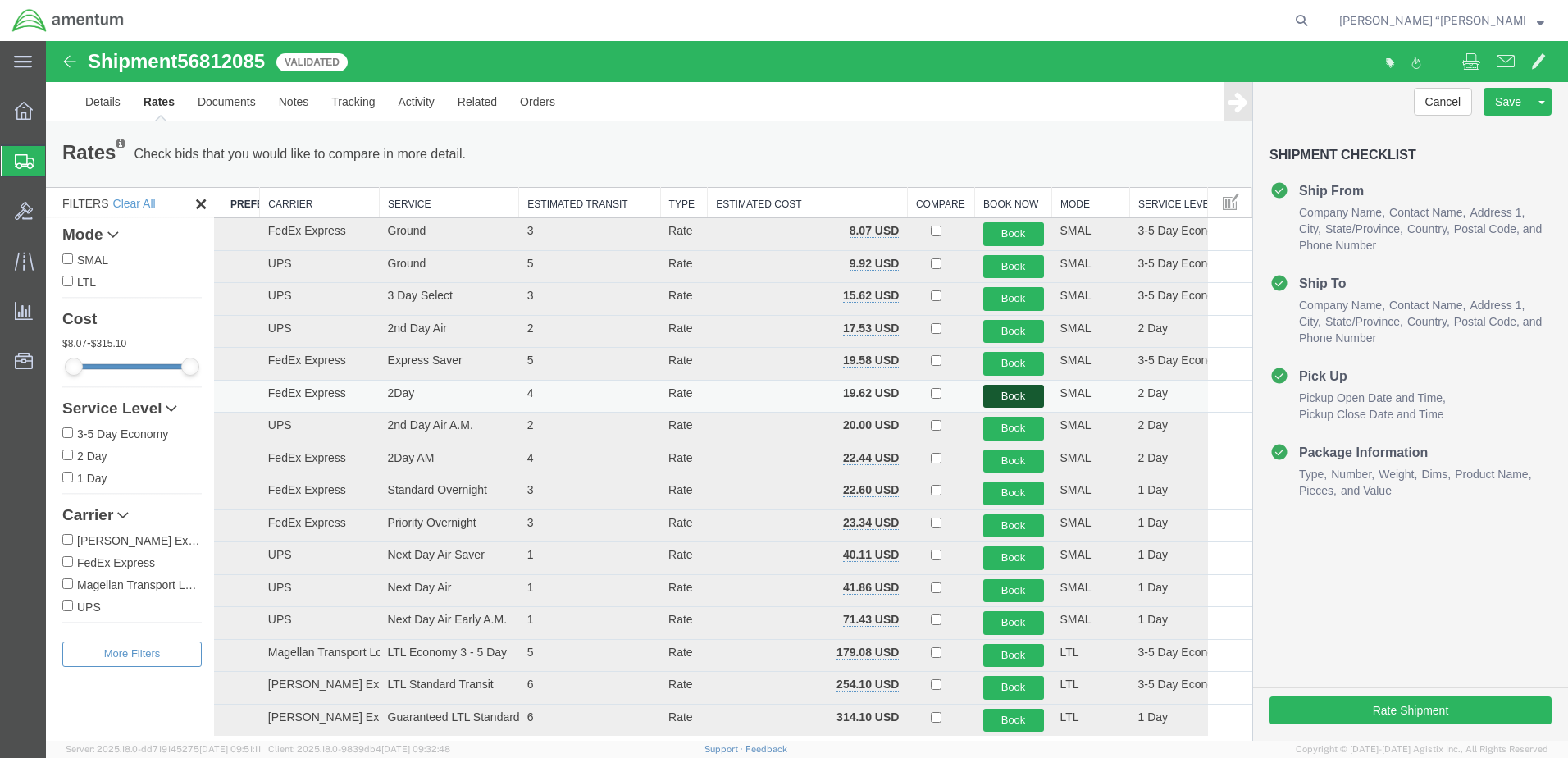
click at [1004, 389] on button "Book" at bounding box center [1013, 397] width 60 height 24
click at [1000, 392] on button "Book" at bounding box center [1013, 397] width 60 height 24
click at [1000, 392] on button "Book" at bounding box center [1013, 397] width 60 height 24
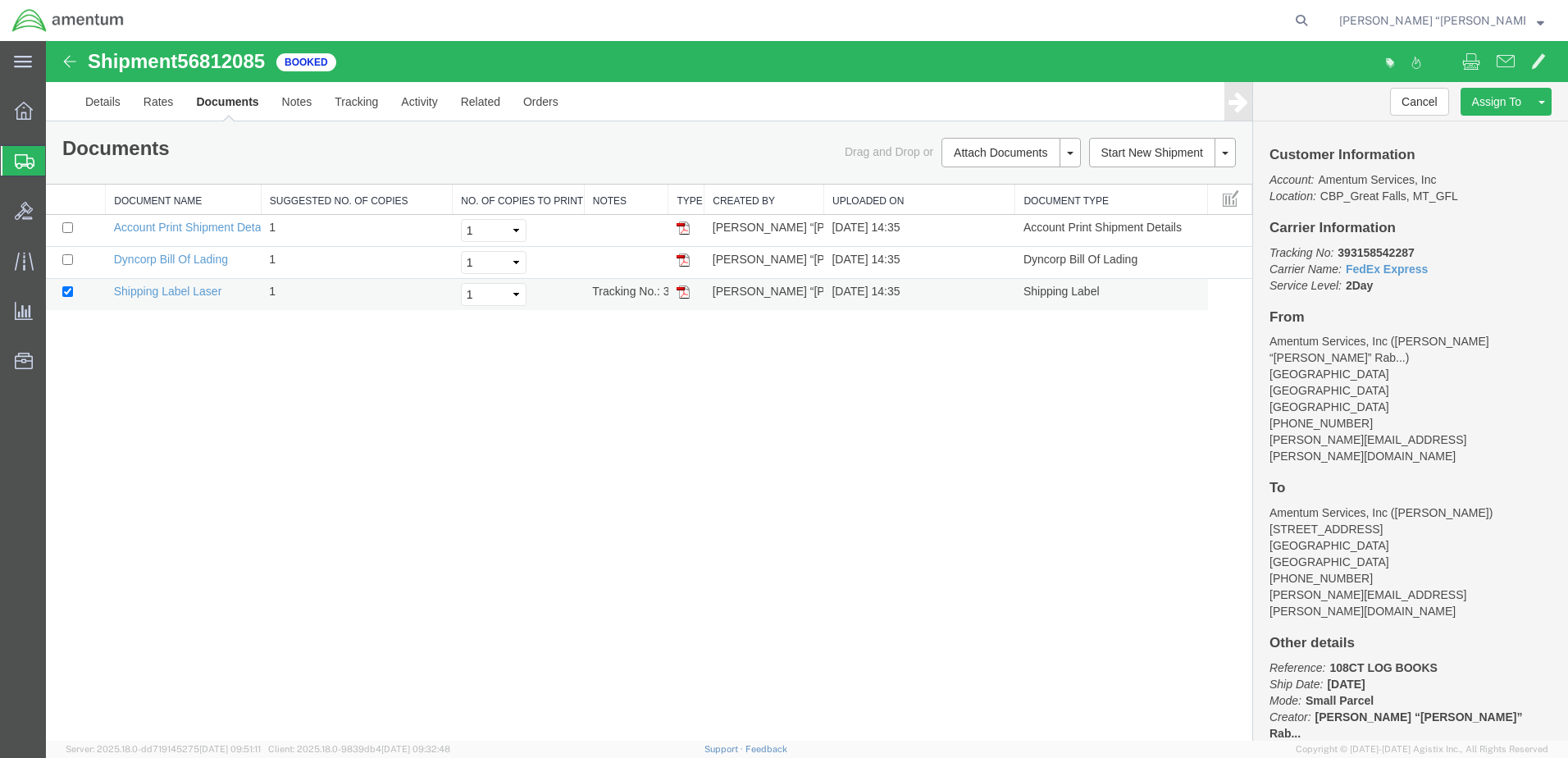
click at [685, 289] on img at bounding box center [684, 292] width 13 height 13
drag, startPoint x: 477, startPoint y: 490, endPoint x: 361, endPoint y: 158, distance: 351.7
click at [470, 475] on div "Shipment 56812085 3 of 3 Booked Details Rates Documents Notes Tracking Activity…" at bounding box center [806, 390] width 1522 height 699
click at [412, 688] on div "Shipment 56812085 3 of 3 Booked Details Rates Documents Notes Tracking Activity…" at bounding box center [806, 390] width 1522 height 699
click at [683, 289] on img at bounding box center [684, 292] width 13 height 13
